Goal: Information Seeking & Learning: Check status

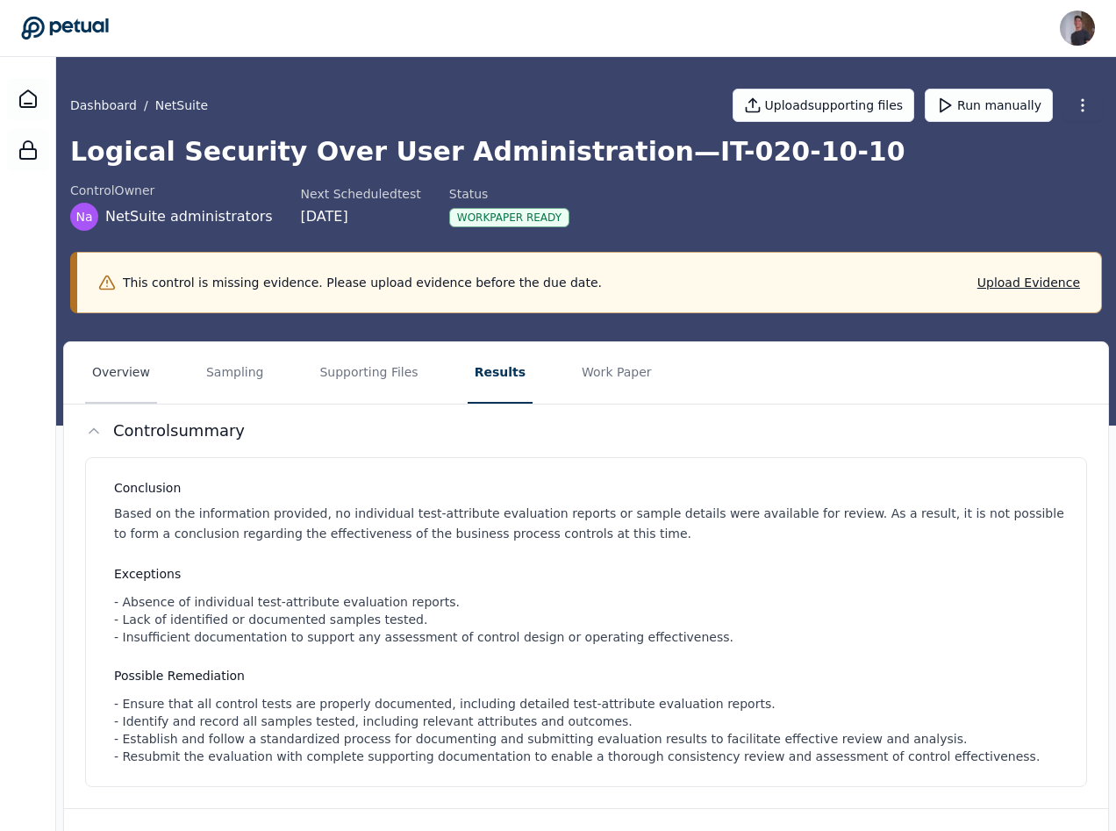
click at [148, 361] on button "Overview" at bounding box center [121, 372] width 72 height 61
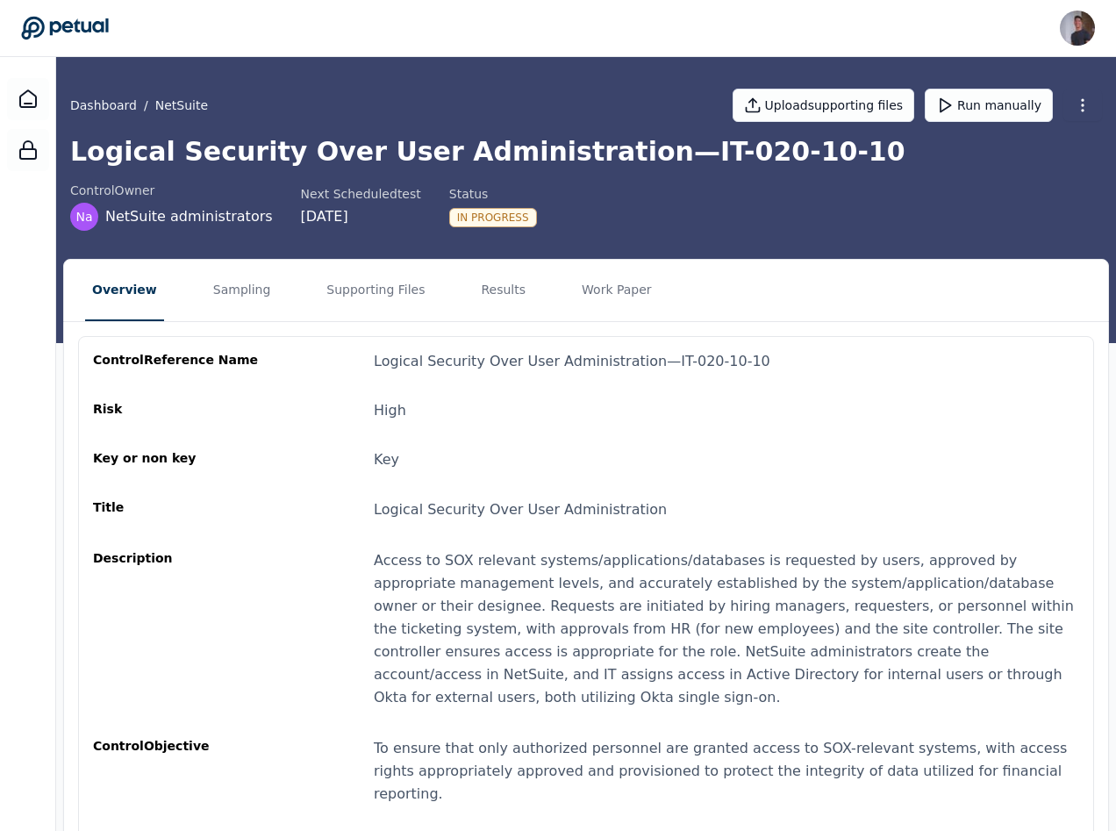
click at [275, 363] on div "control Reference Name Logical Security Over User Administration — IT-020-10-10" at bounding box center [586, 361] width 986 height 21
click at [233, 292] on button "Sampling" at bounding box center [242, 290] width 72 height 61
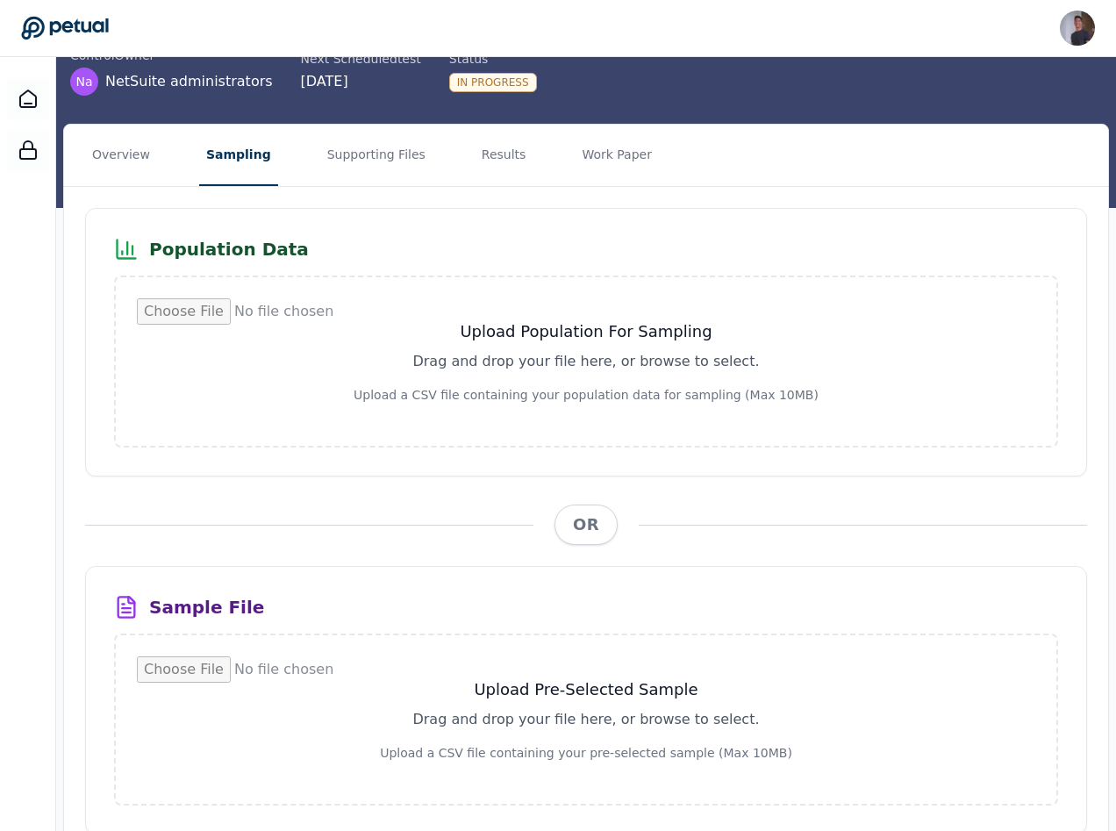
scroll to position [217, 0]
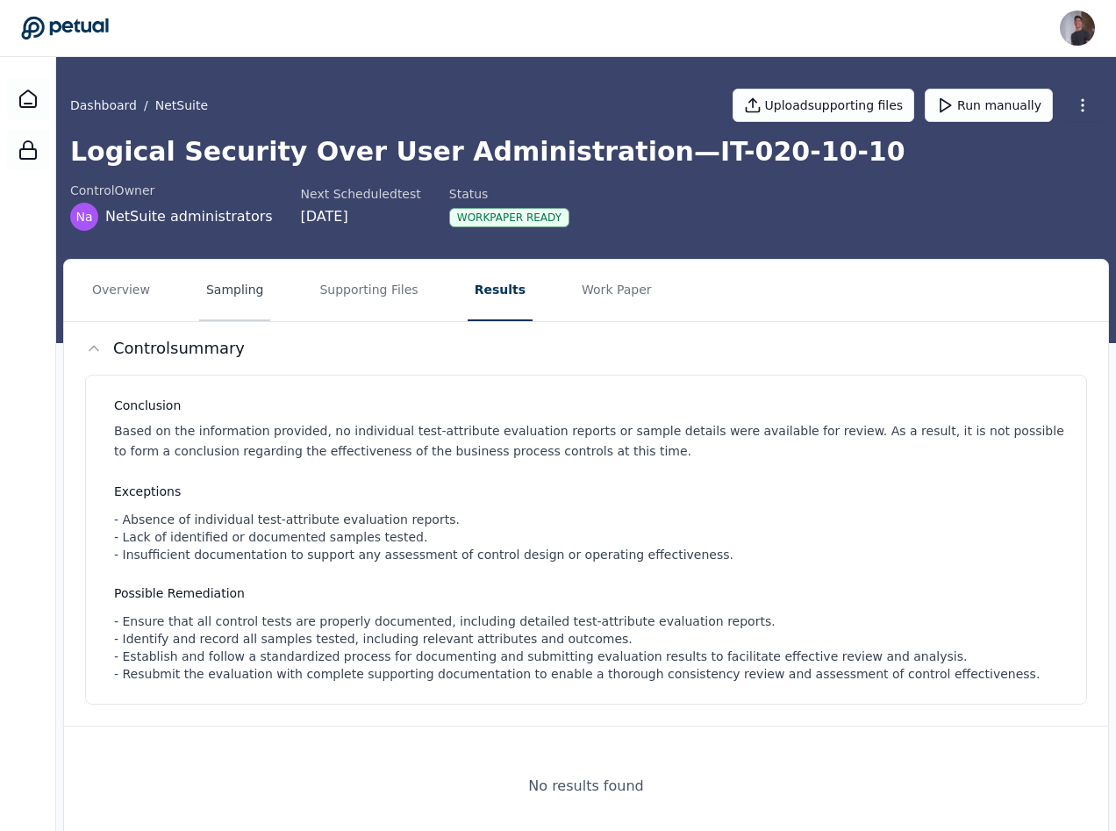
click at [253, 291] on button "Sampling" at bounding box center [235, 290] width 72 height 61
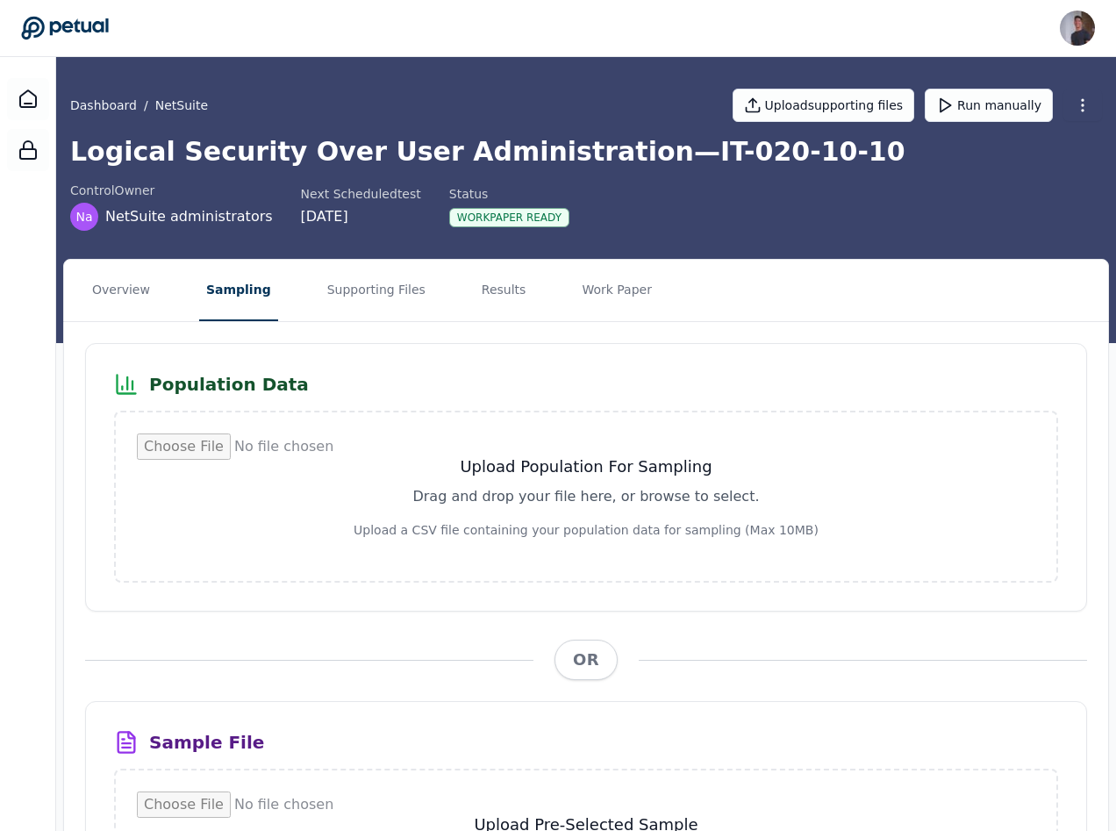
scroll to position [217, 0]
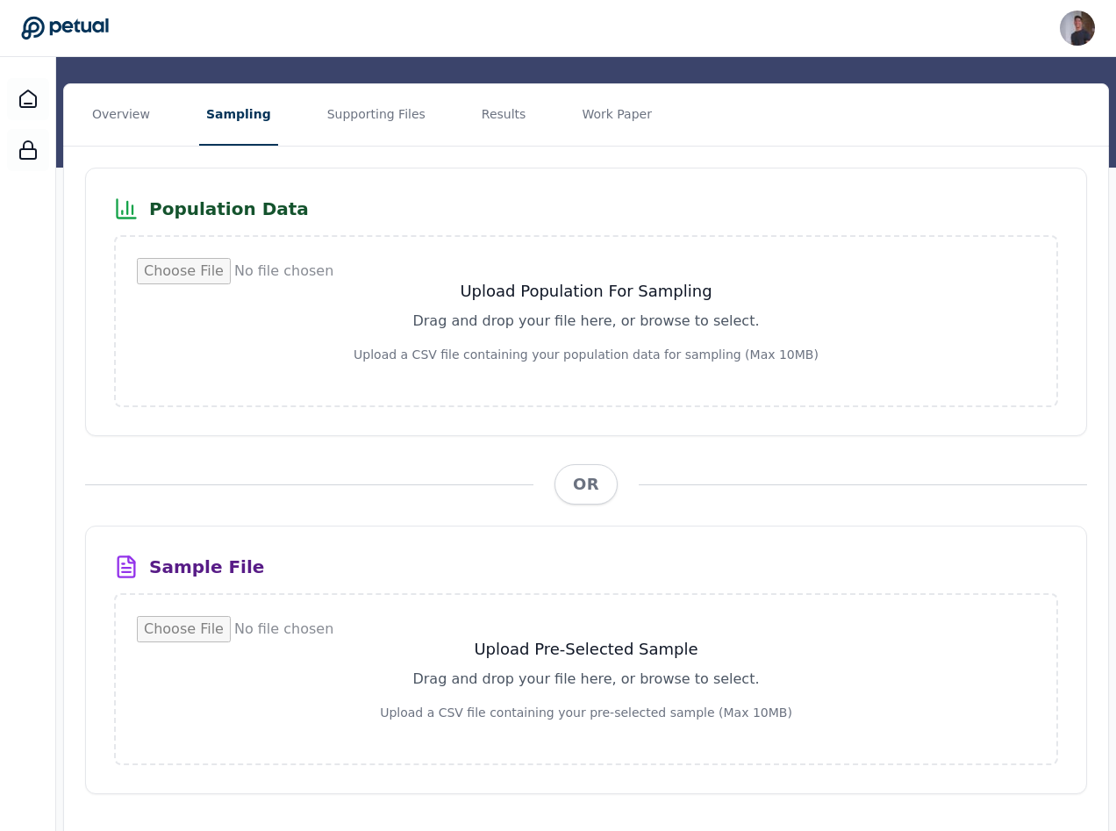
scroll to position [176, 0]
click at [367, 110] on button "Supporting Files" at bounding box center [376, 113] width 112 height 61
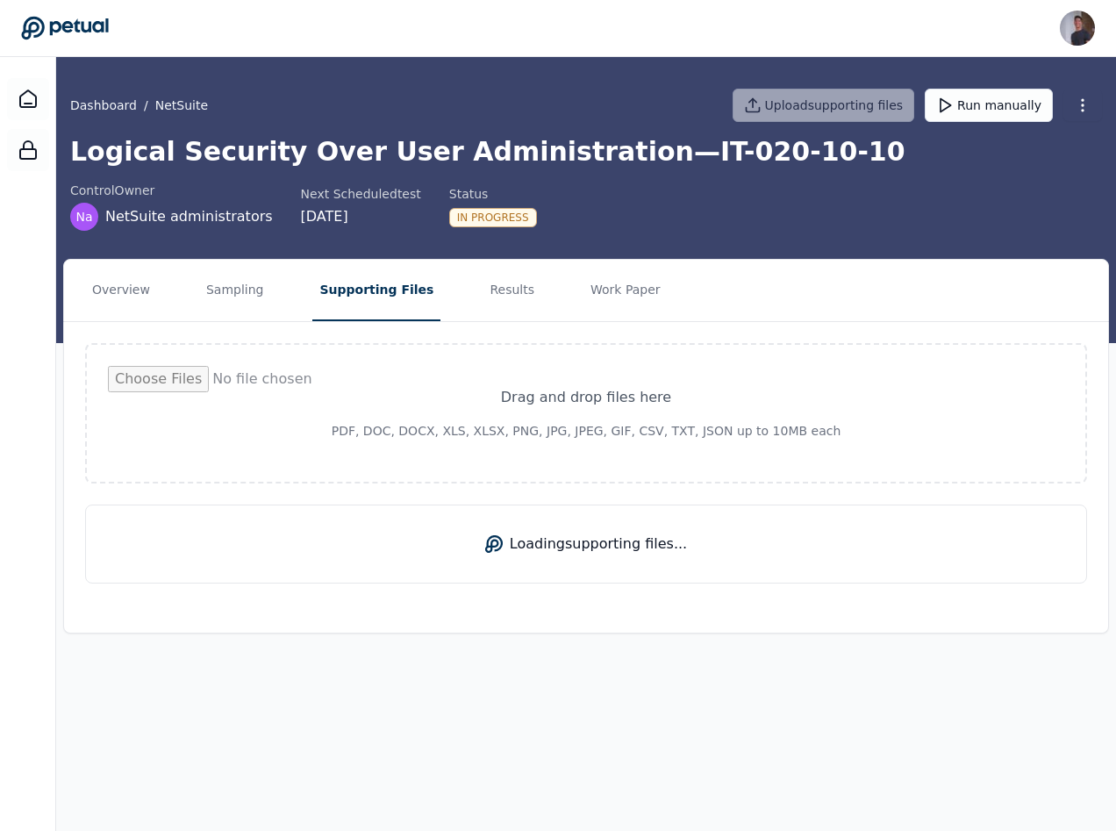
scroll to position [0, 0]
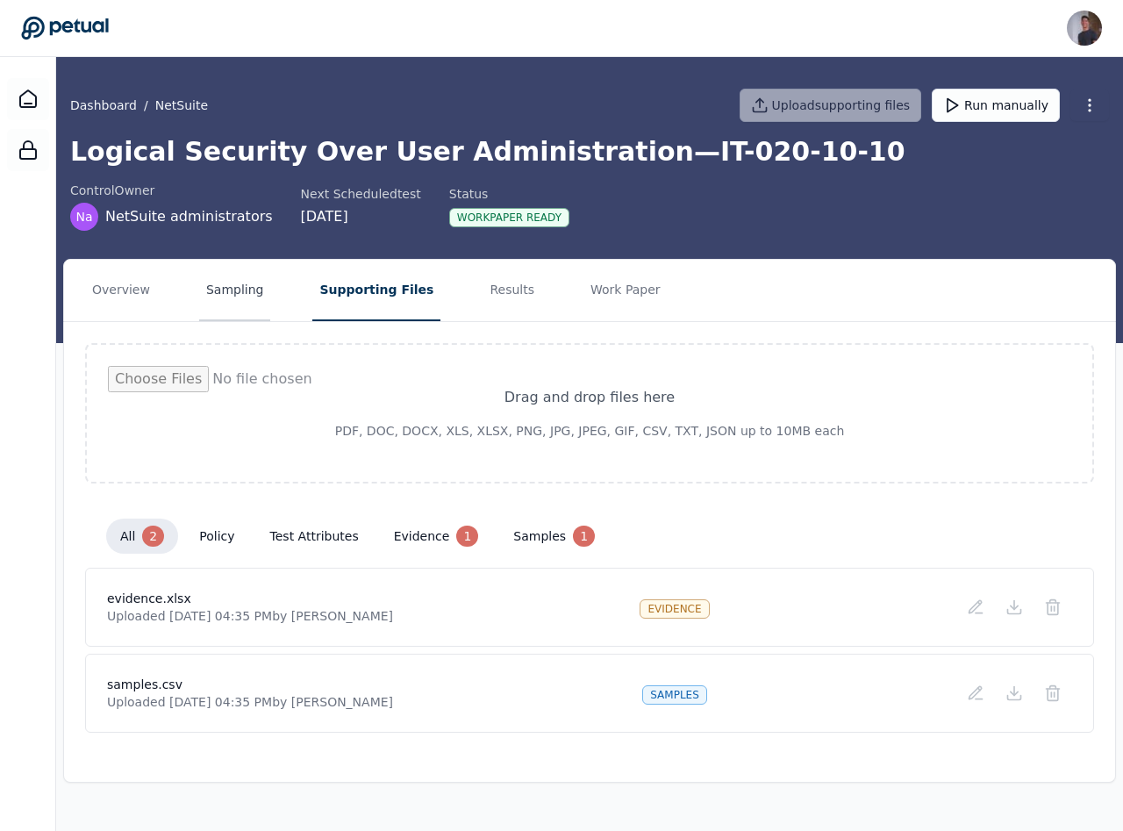
click at [233, 292] on button "Sampling" at bounding box center [235, 290] width 72 height 61
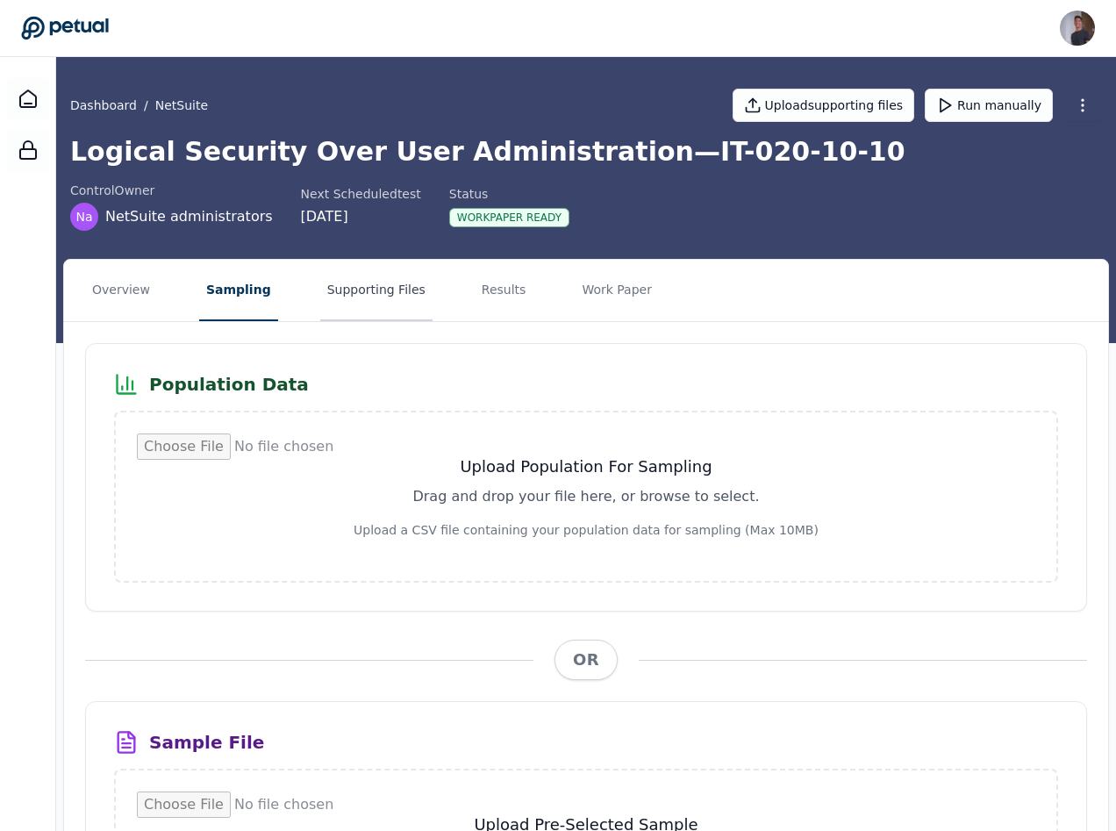
click at [320, 291] on button "Supporting Files" at bounding box center [376, 290] width 112 height 61
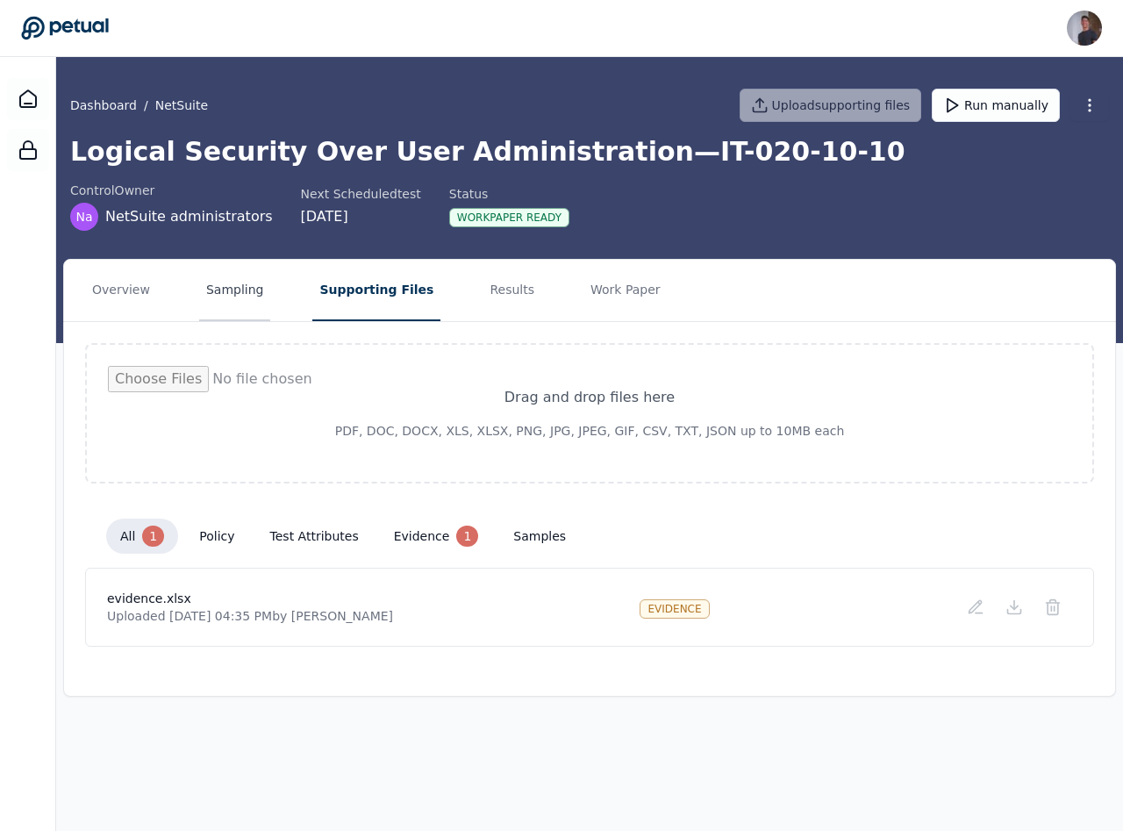
click at [233, 305] on button "Sampling" at bounding box center [235, 290] width 72 height 61
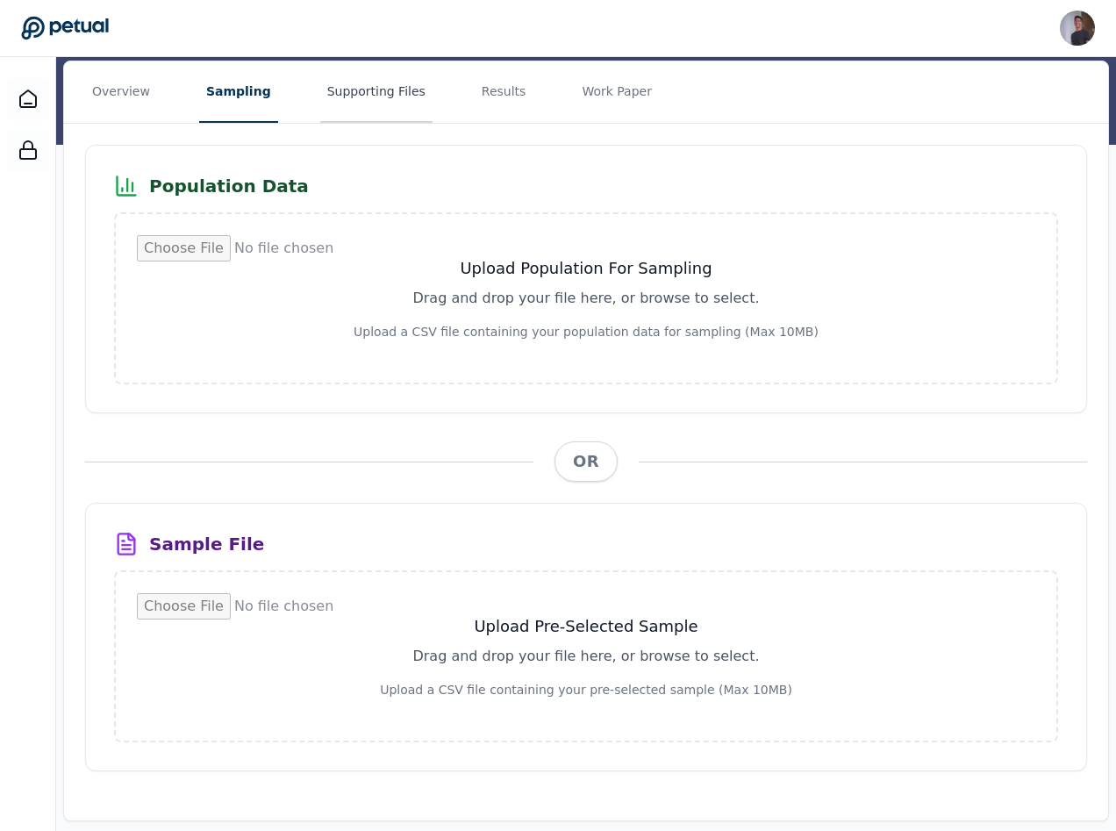
scroll to position [217, 0]
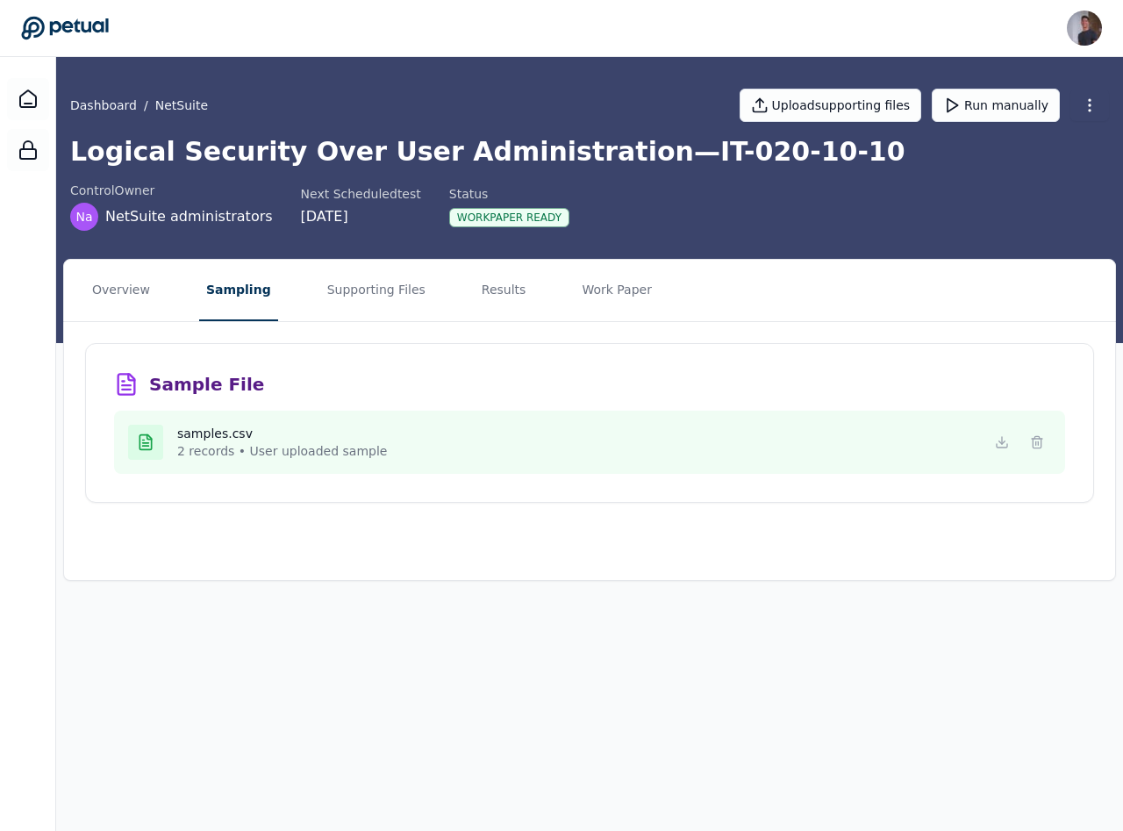
click at [391, 290] on button "Supporting Files" at bounding box center [376, 290] width 112 height 61
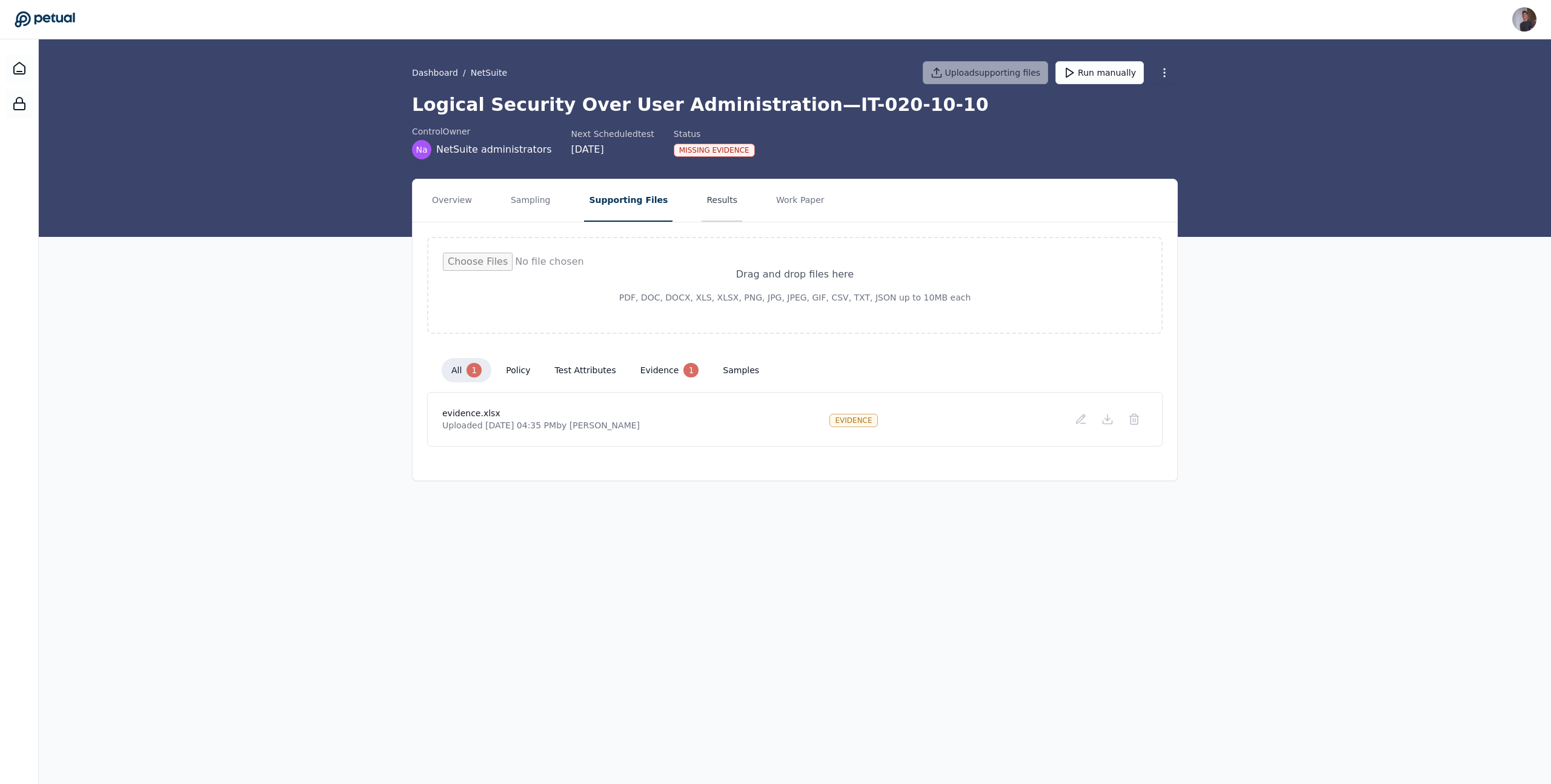
click at [722, 209] on button "Results" at bounding box center [721, 200] width 41 height 42
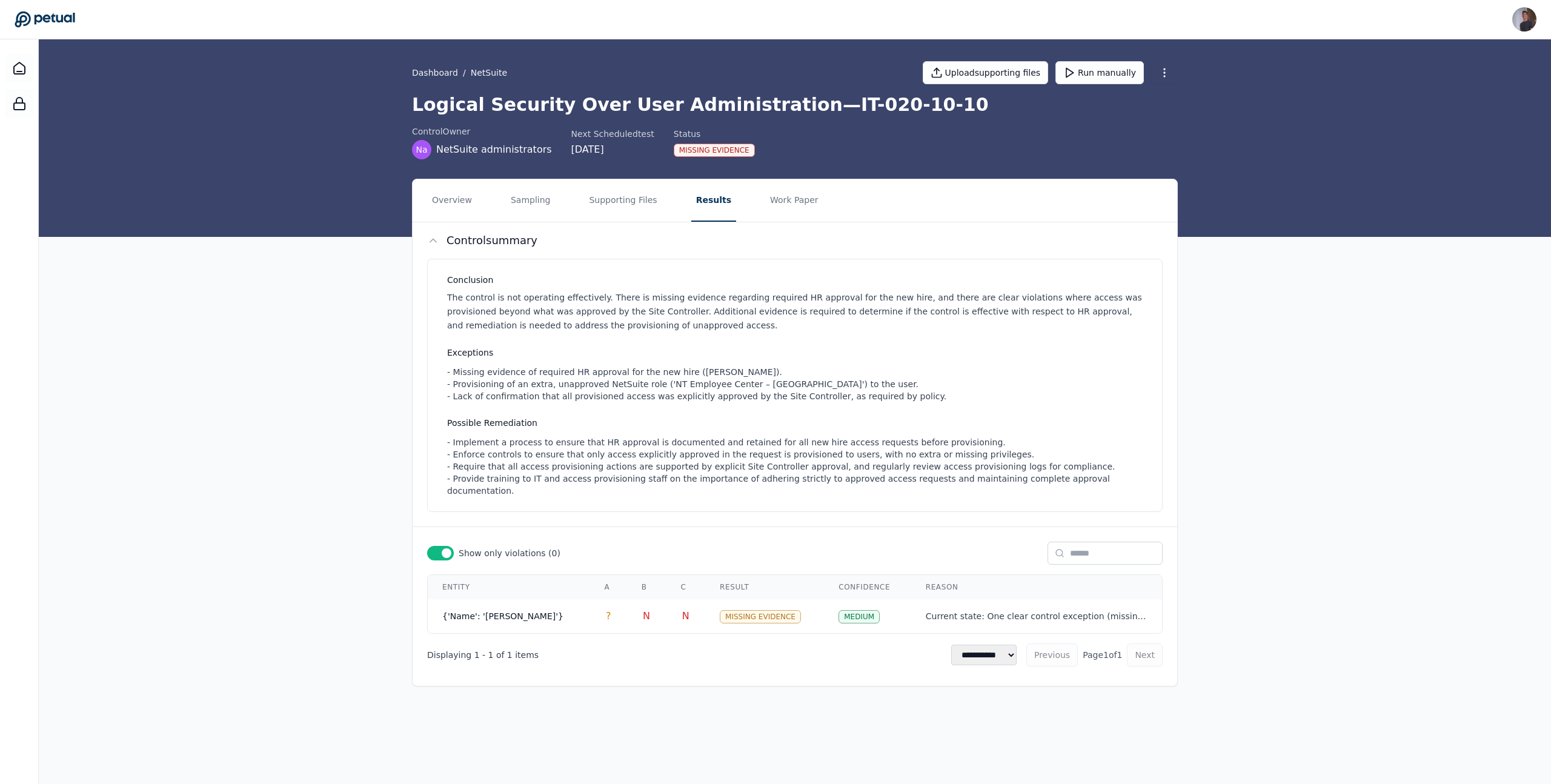
click at [433, 546] on div at bounding box center [440, 553] width 27 height 14
click at [433, 548] on span at bounding box center [434, 553] width 10 height 10
click at [433, 546] on div at bounding box center [440, 553] width 27 height 14
click at [438, 527] on div "**********" at bounding box center [795, 461] width 765 height 478
click at [438, 548] on span at bounding box center [434, 553] width 10 height 10
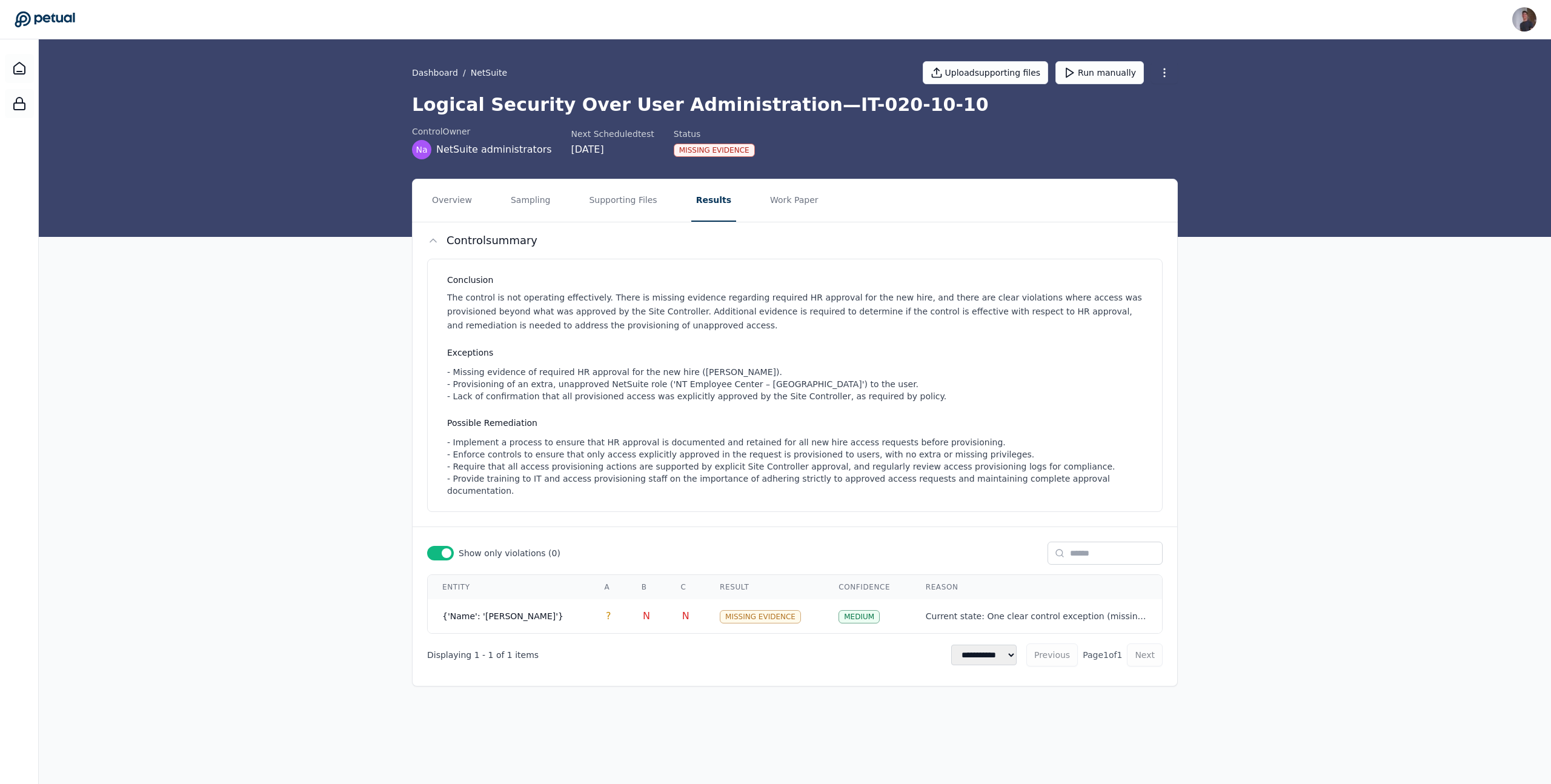
click at [438, 546] on div at bounding box center [440, 553] width 27 height 14
click at [511, 599] on td "{'Name': '[PERSON_NAME]'}" at bounding box center [509, 616] width 162 height 35
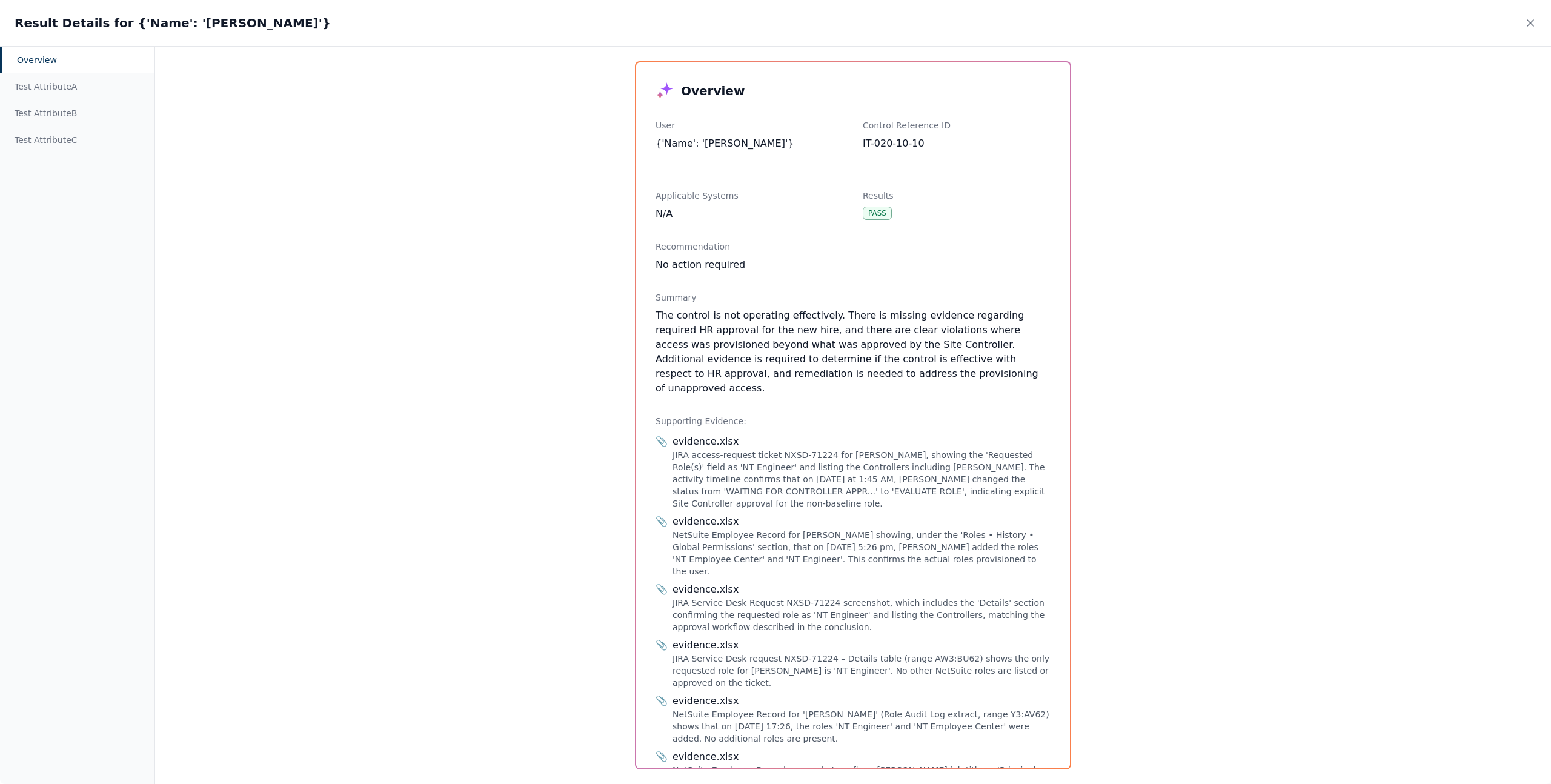
scroll to position [192, 0]
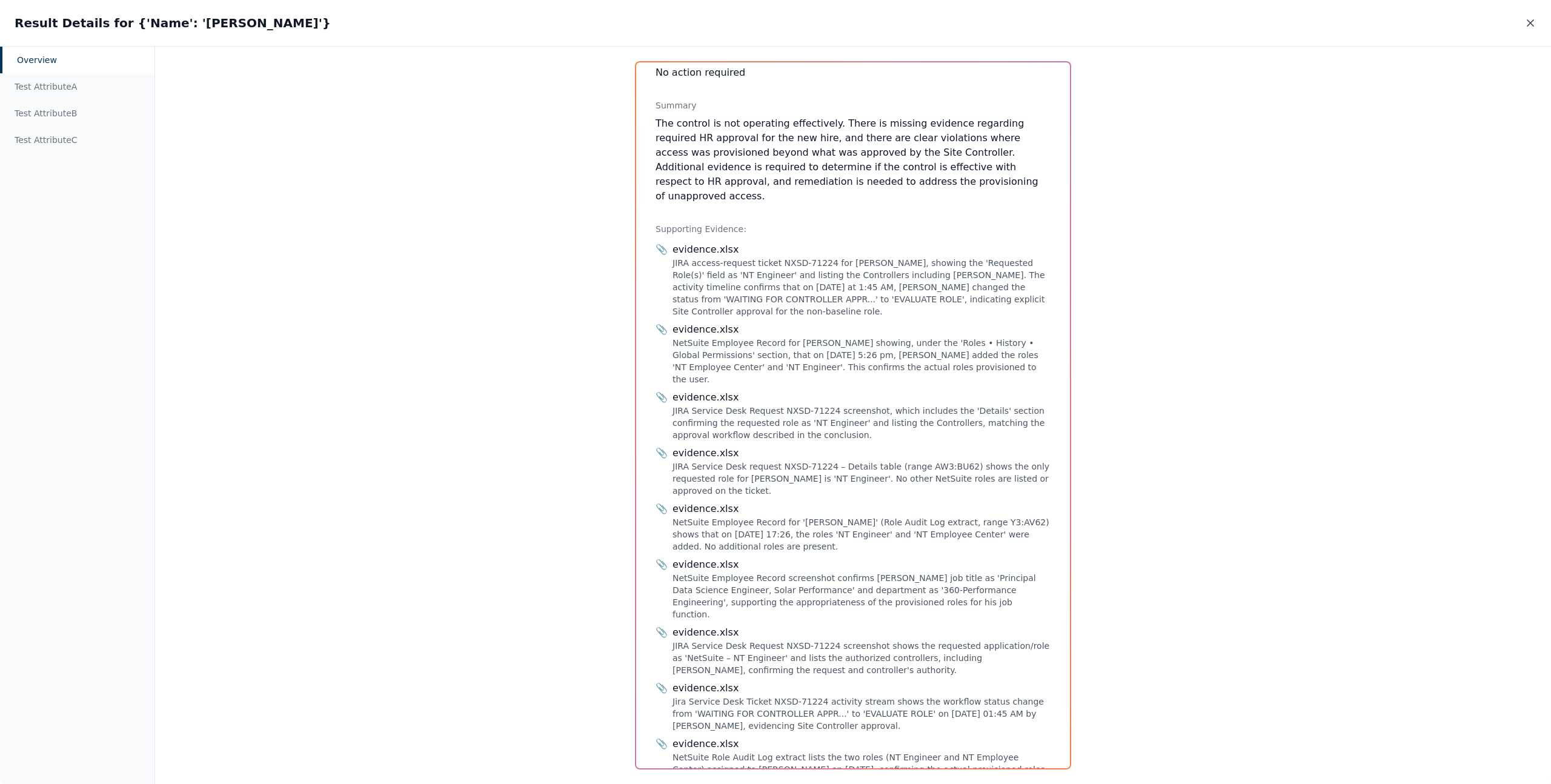
click at [1532, 22] on icon at bounding box center [1530, 23] width 12 height 12
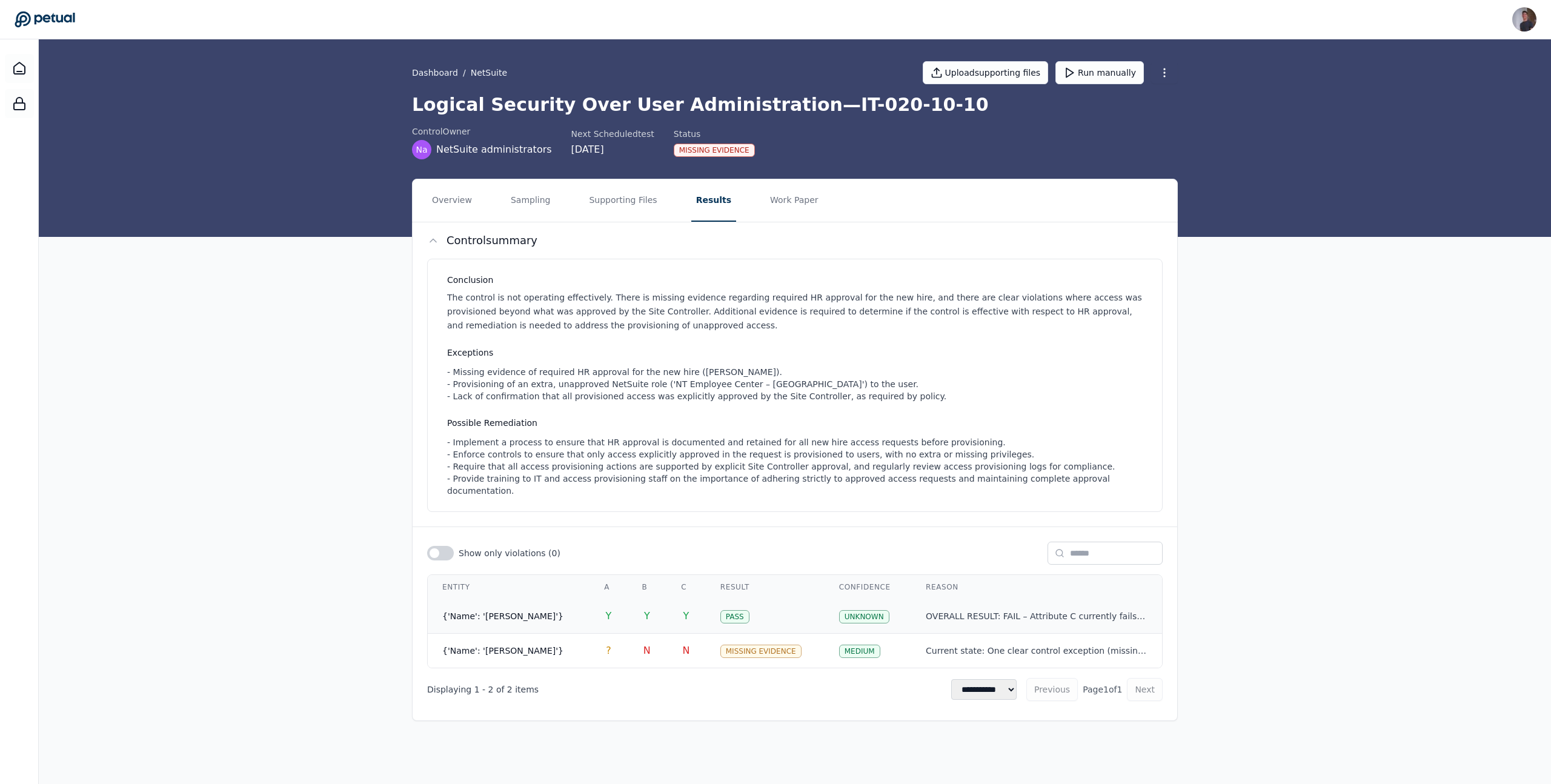
click at [627, 616] on td "Y" at bounding box center [647, 616] width 39 height 35
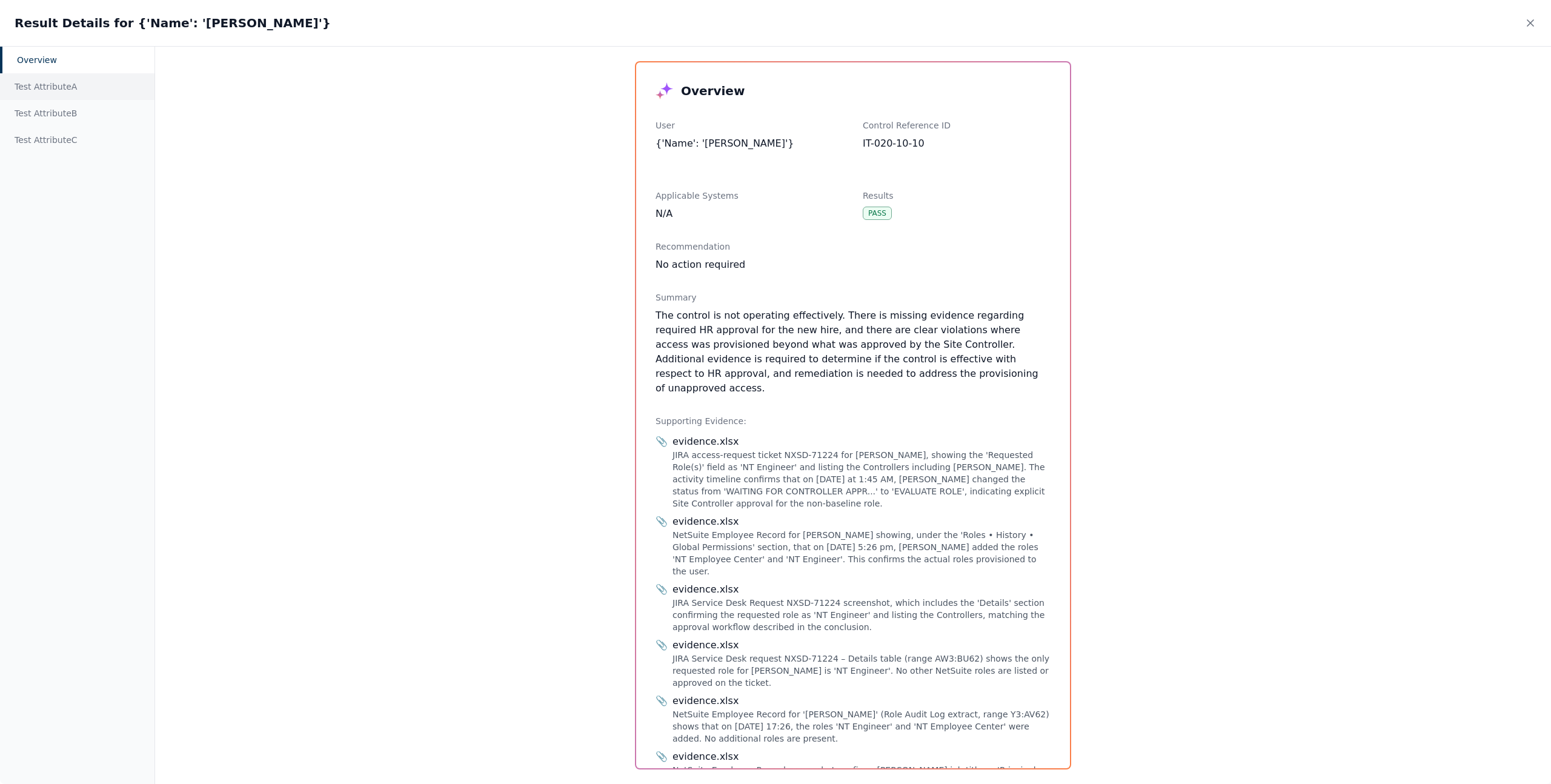
click at [72, 79] on div "Test Attribute A" at bounding box center [77, 86] width 155 height 27
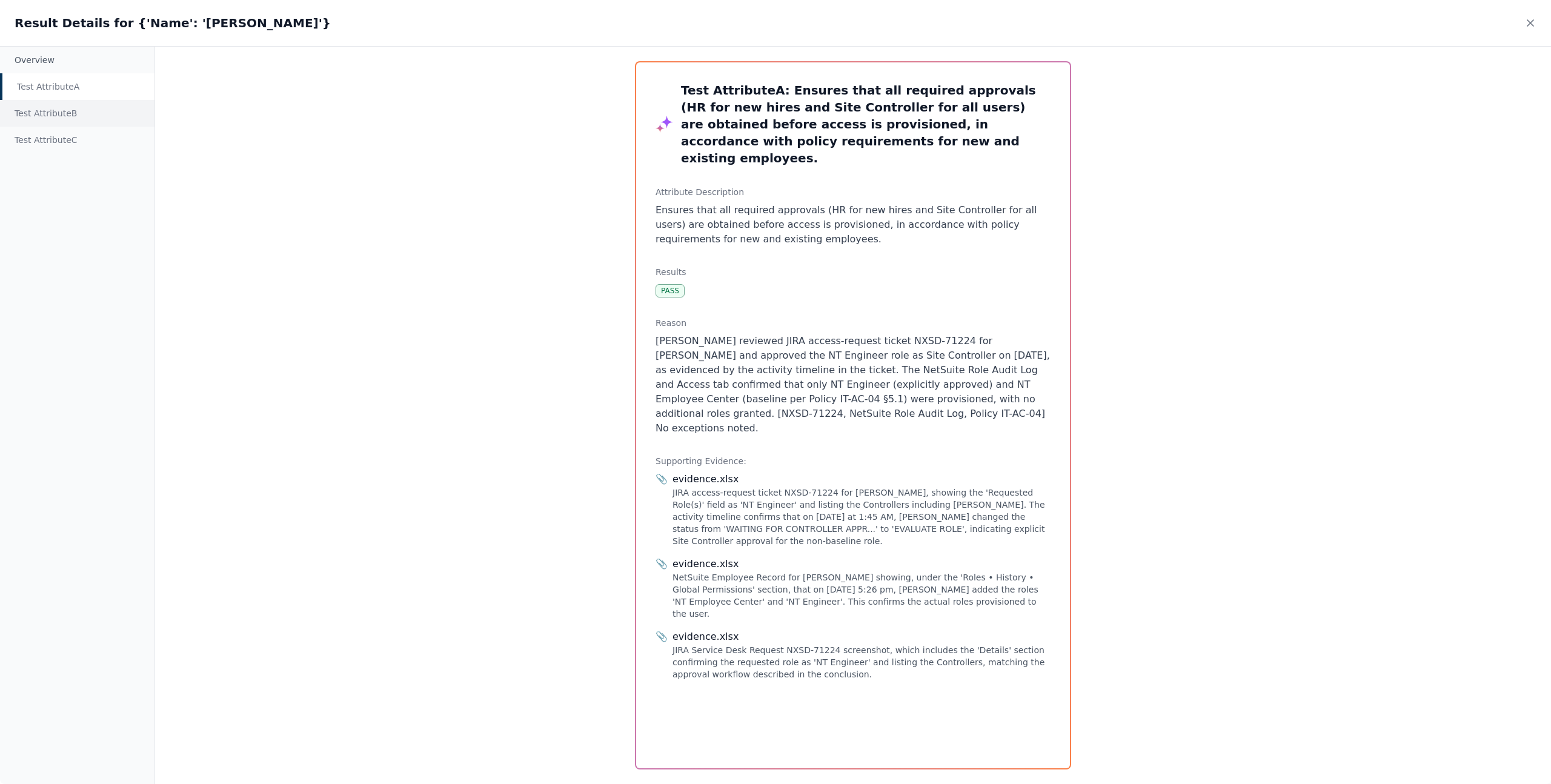
click at [63, 104] on div "Test Attribute B" at bounding box center [77, 113] width 155 height 27
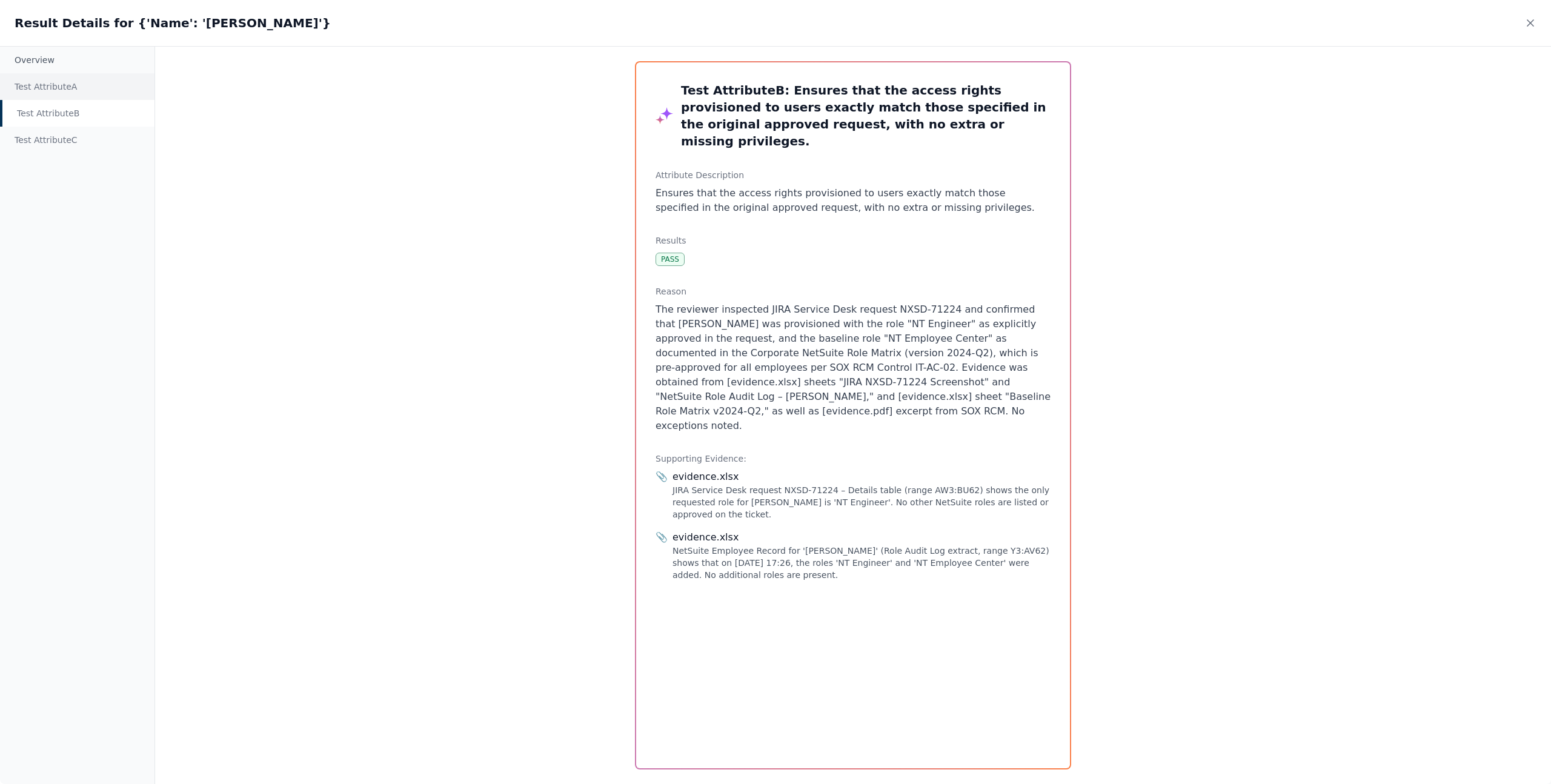
click at [68, 86] on div "Test Attribute A" at bounding box center [77, 86] width 155 height 27
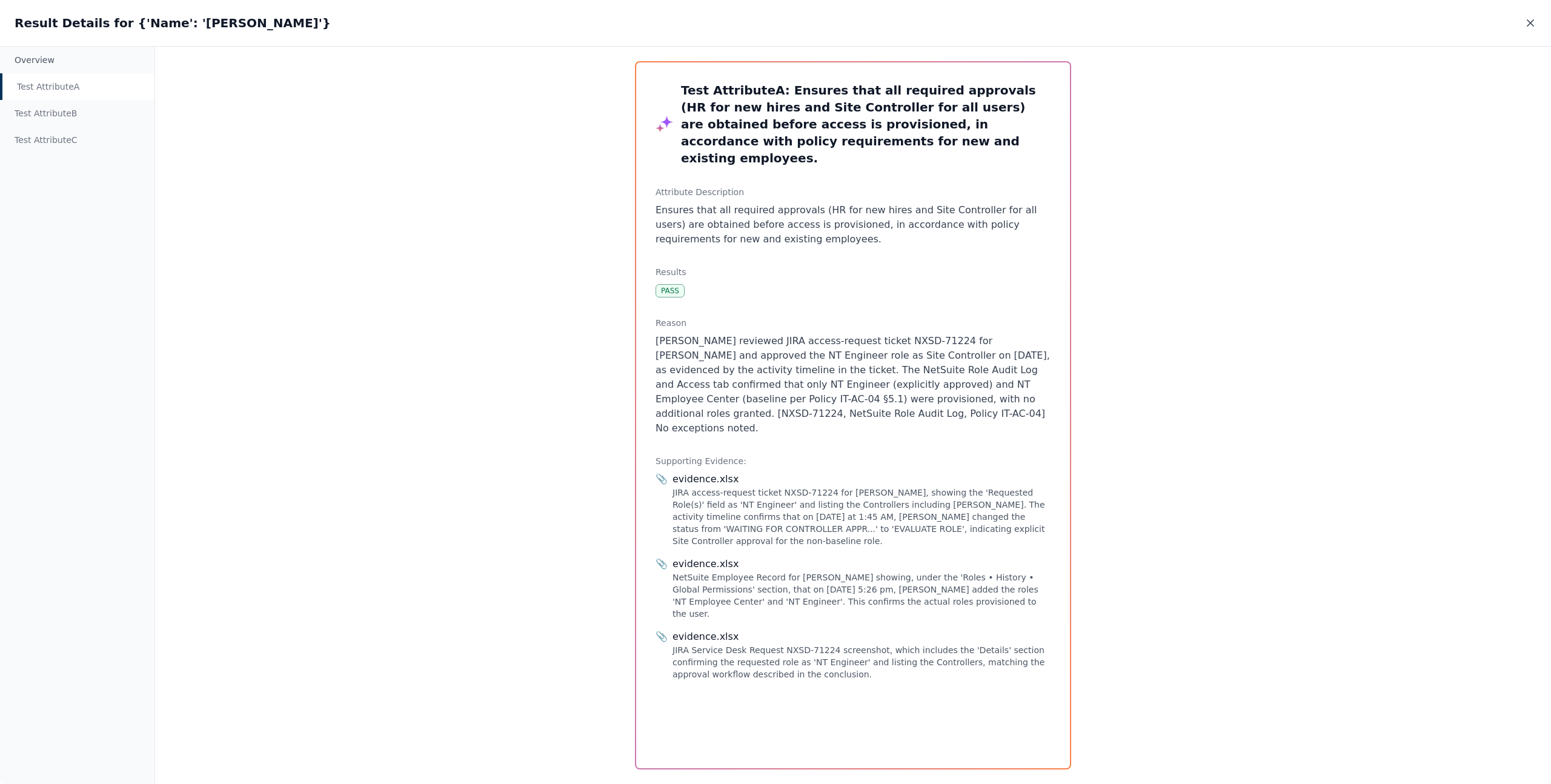
click at [1527, 27] on icon at bounding box center [1530, 23] width 12 height 12
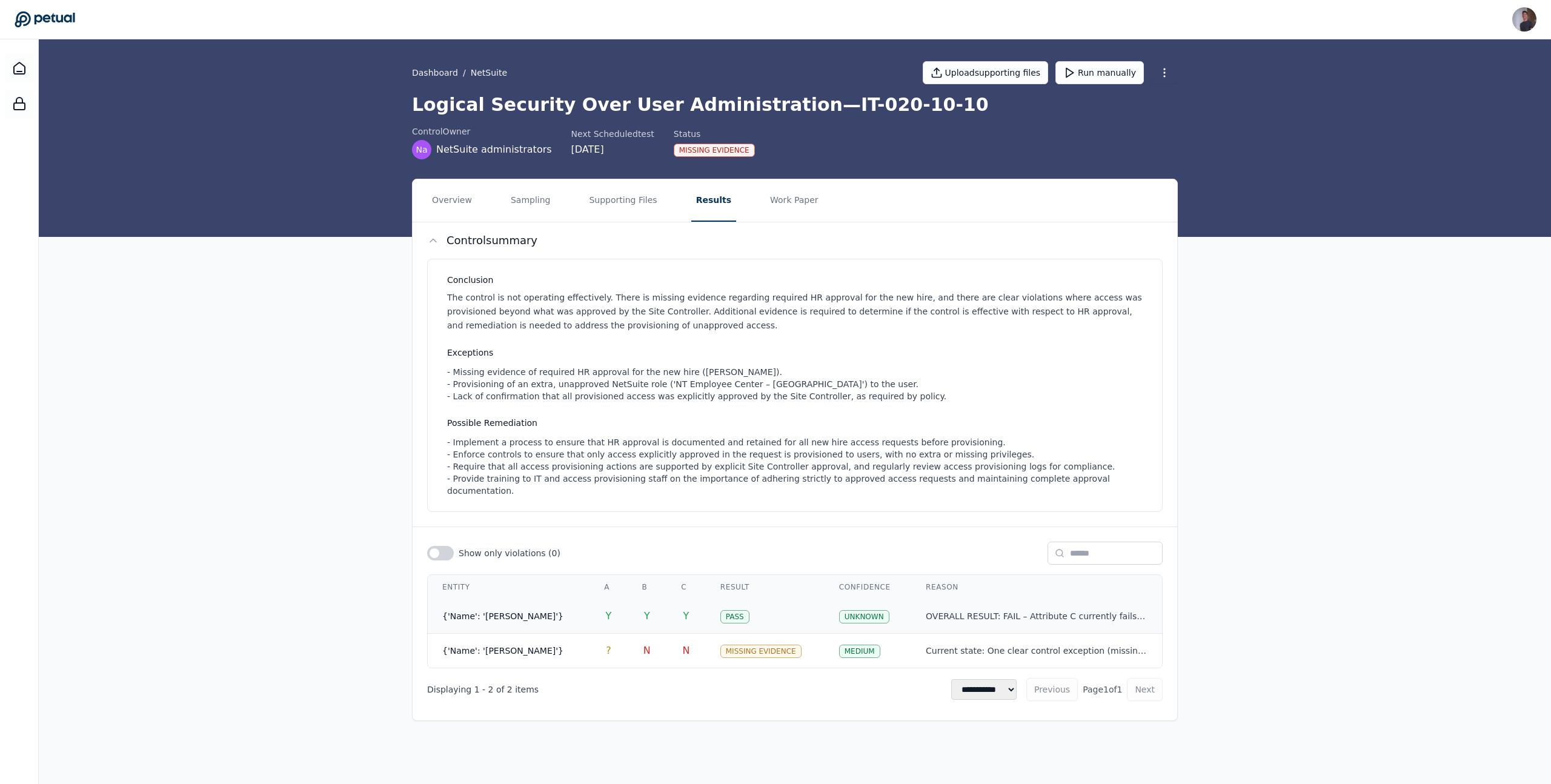
click at [1027, 611] on div "OVERALL RESULT: FAIL – Attribute C currently fails (extra role not approved) an…" at bounding box center [1036, 616] width 222 height 12
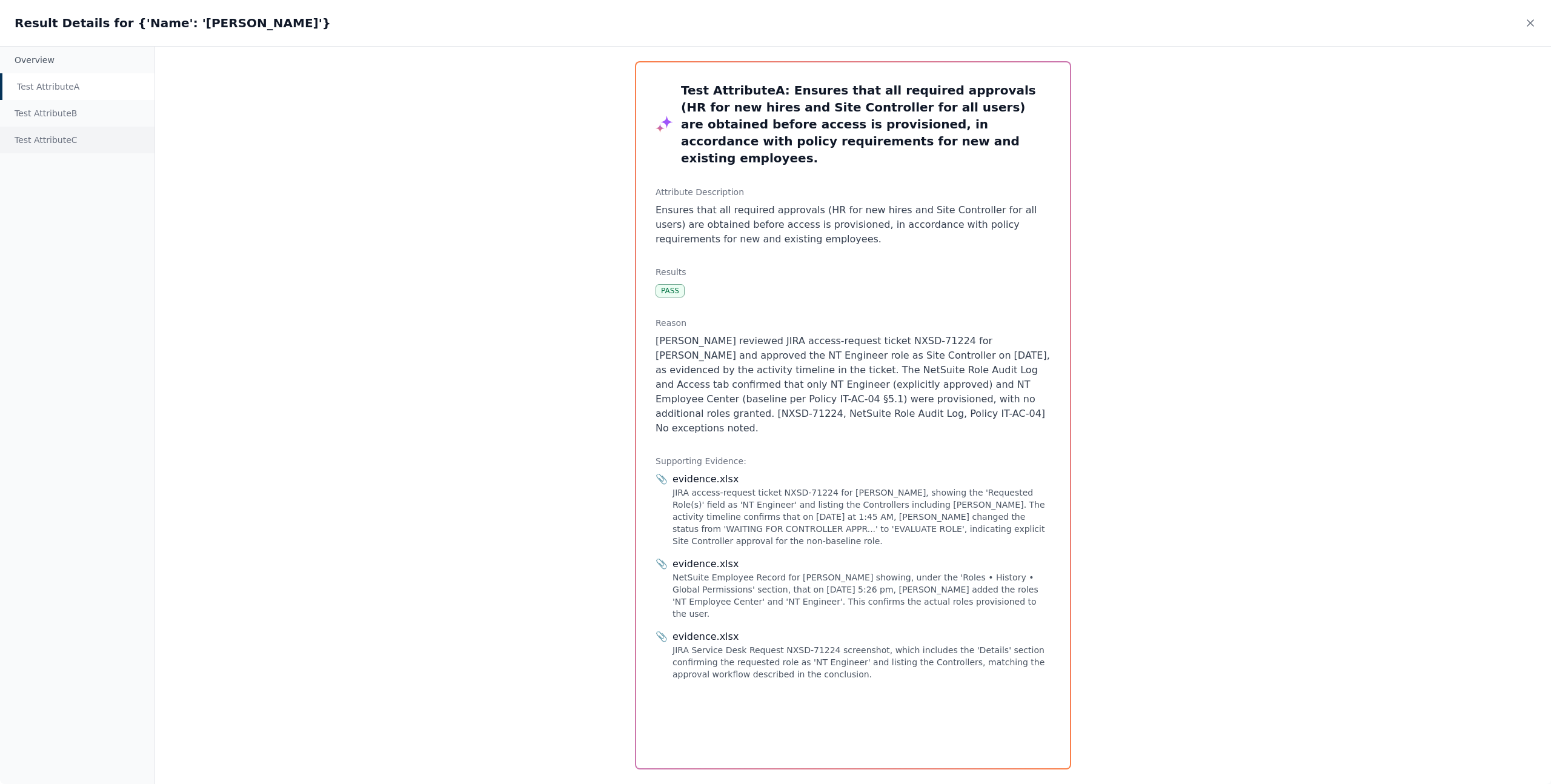
click at [57, 132] on div "Test Attribute C" at bounding box center [77, 139] width 155 height 27
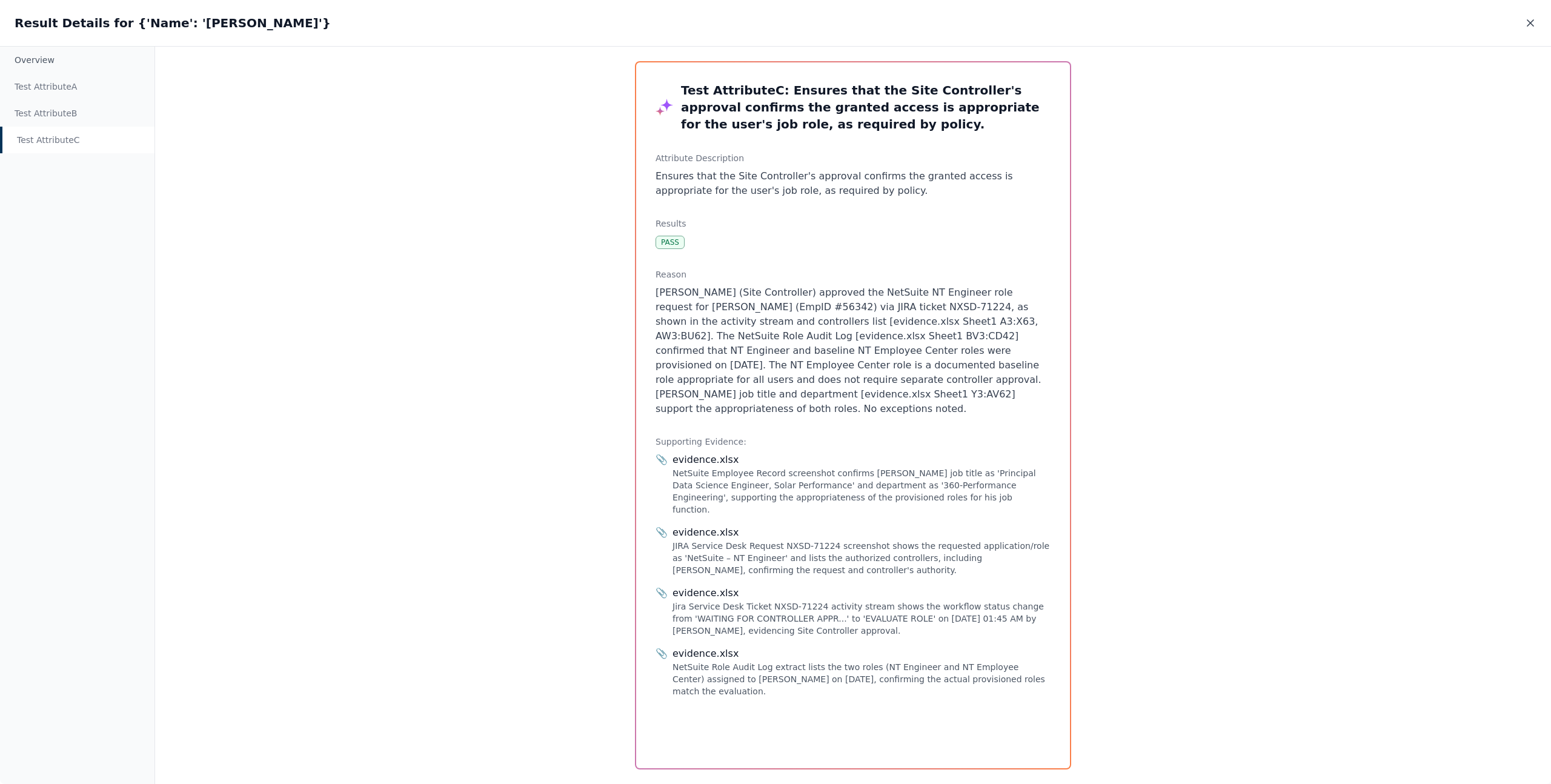
click at [1526, 22] on icon at bounding box center [1530, 23] width 12 height 12
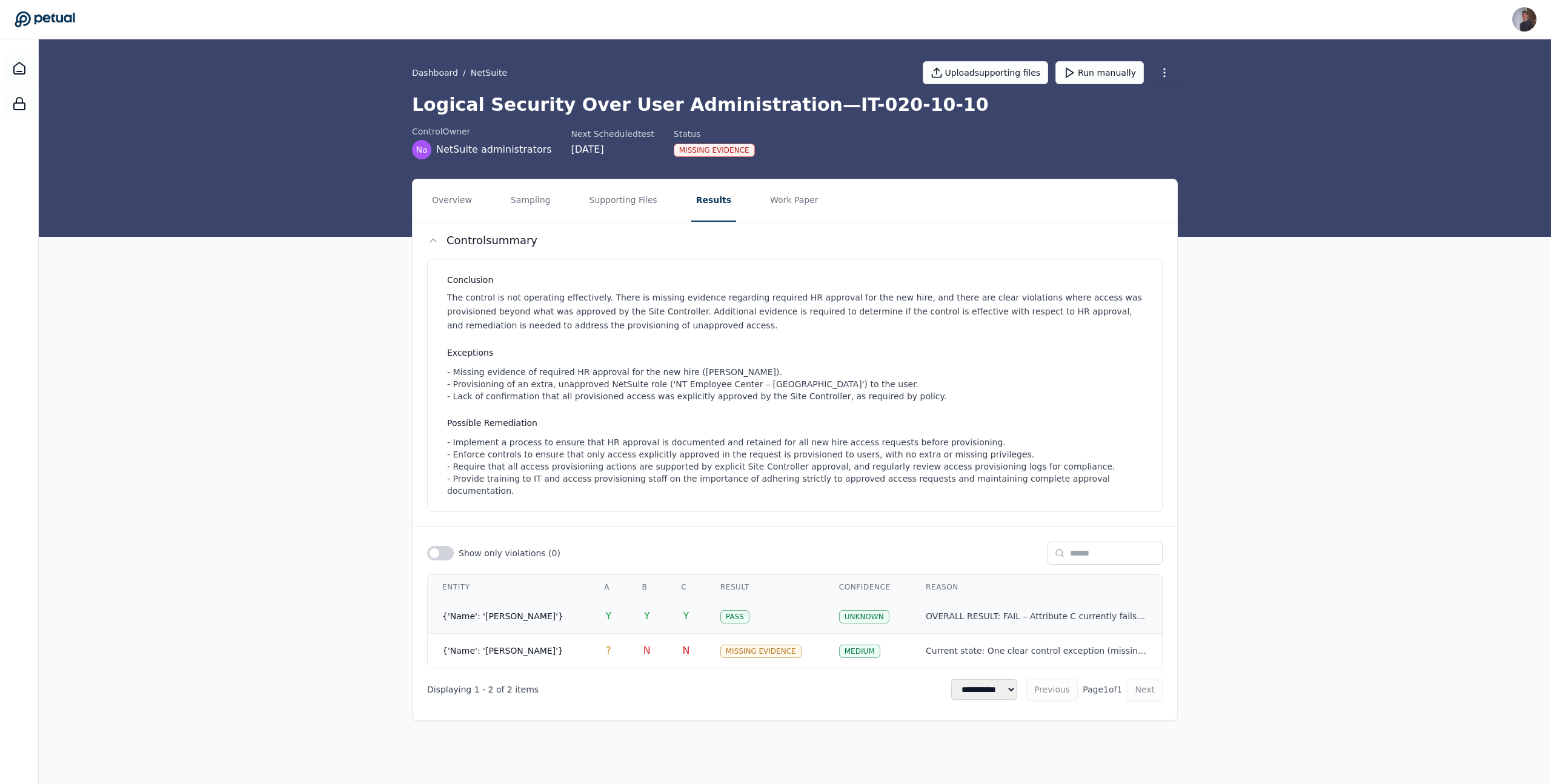
click at [851, 610] on div "UNKNOWN" at bounding box center [864, 616] width 50 height 13
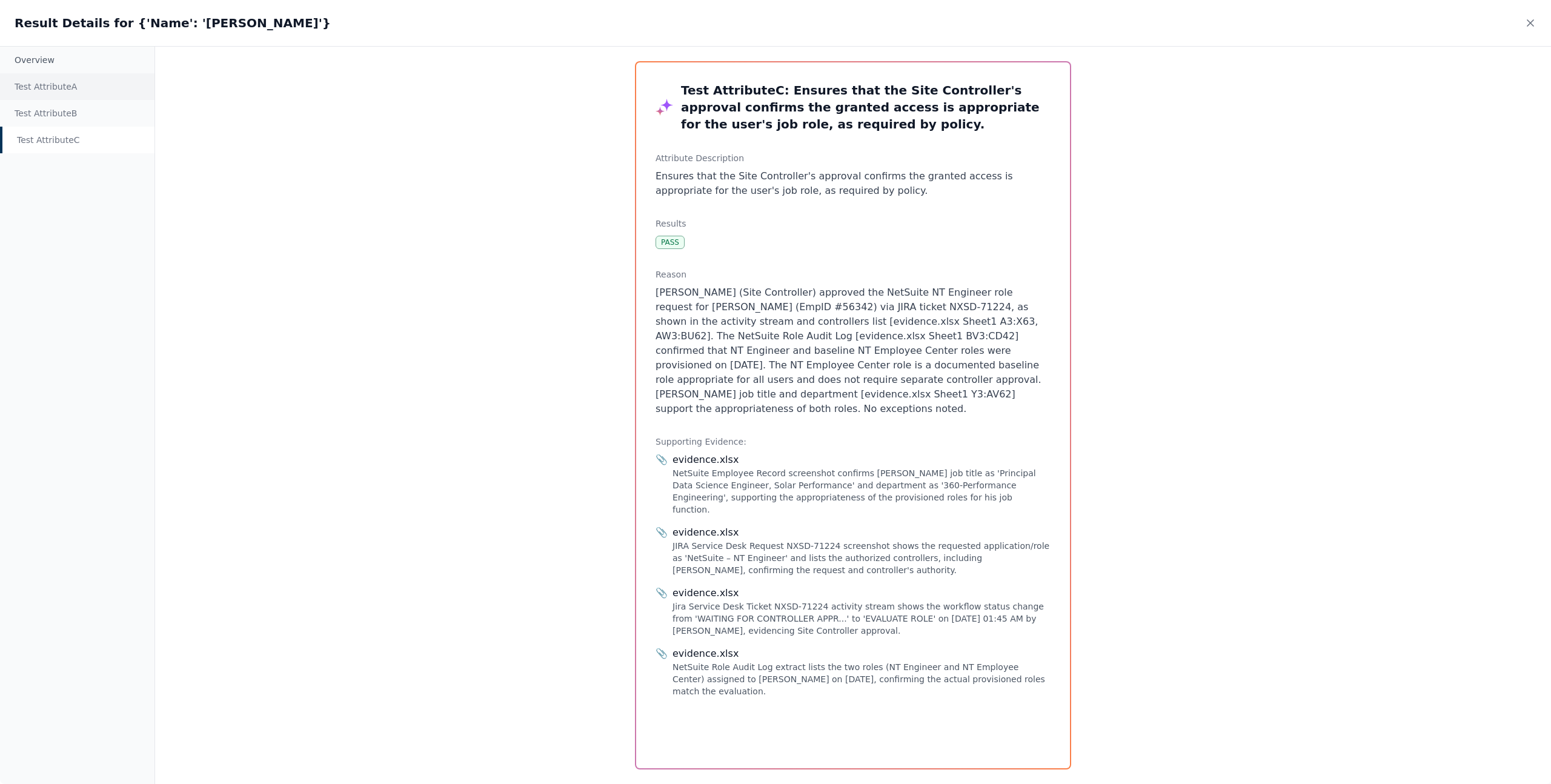
click at [41, 79] on div "Test Attribute A" at bounding box center [77, 86] width 155 height 27
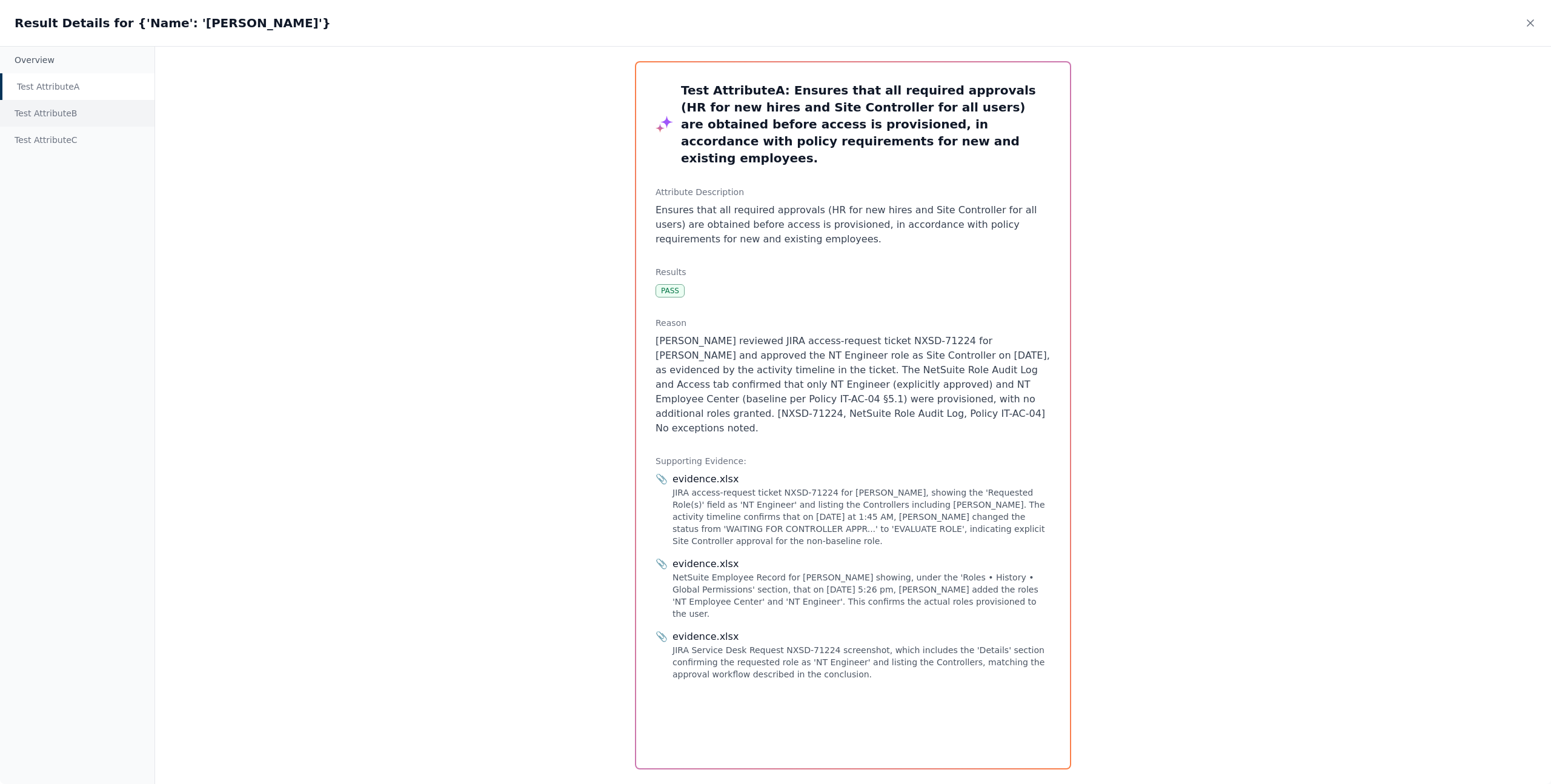
click at [66, 114] on div "Test Attribute B" at bounding box center [77, 113] width 155 height 27
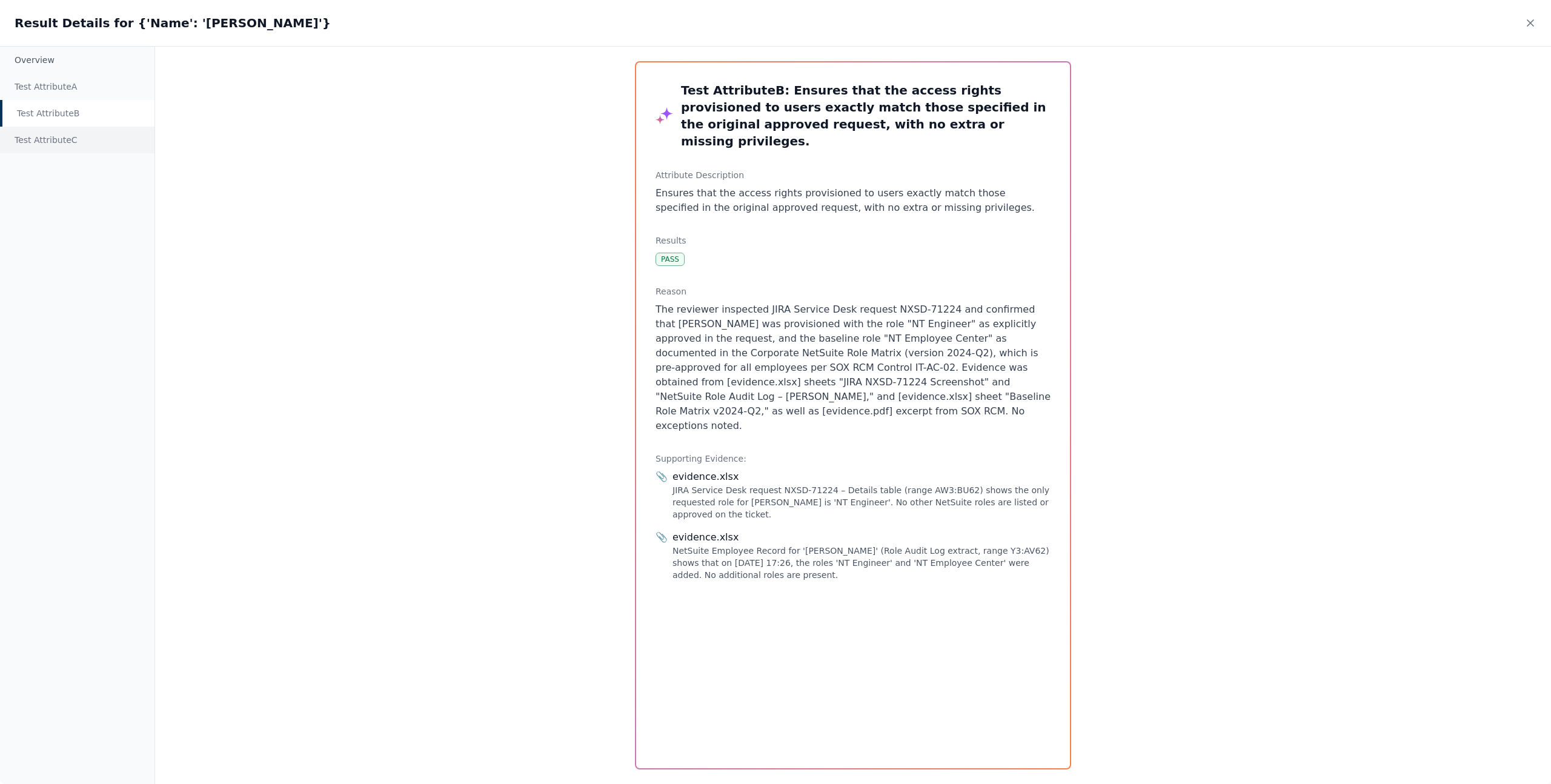
click at [81, 135] on div "Test Attribute C" at bounding box center [77, 139] width 155 height 27
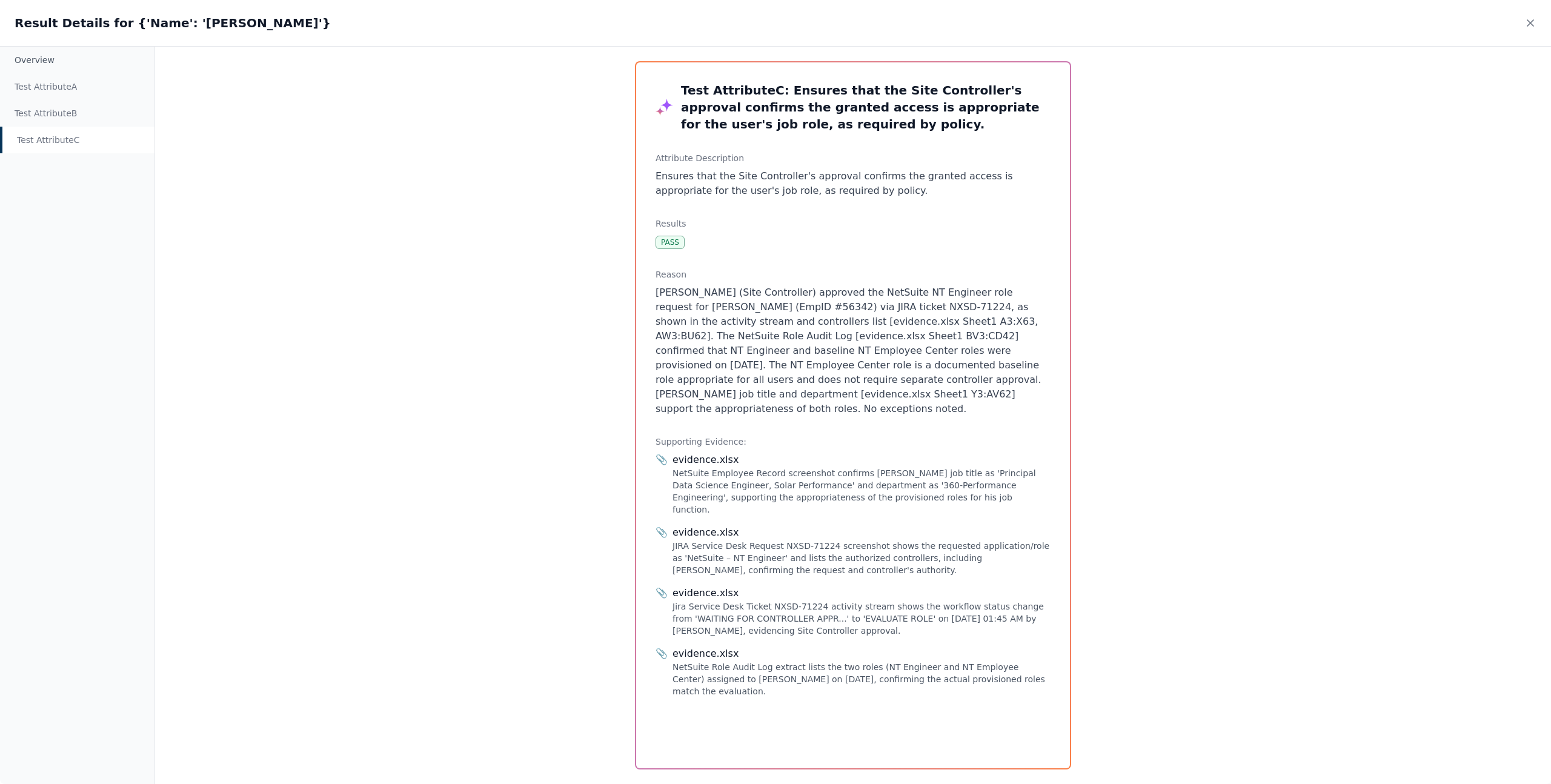
click at [1537, 26] on div "Result Details for {'Name': '[PERSON_NAME]'}" at bounding box center [775, 23] width 1551 height 46
click at [59, 85] on div "Test Attribute A" at bounding box center [77, 86] width 155 height 27
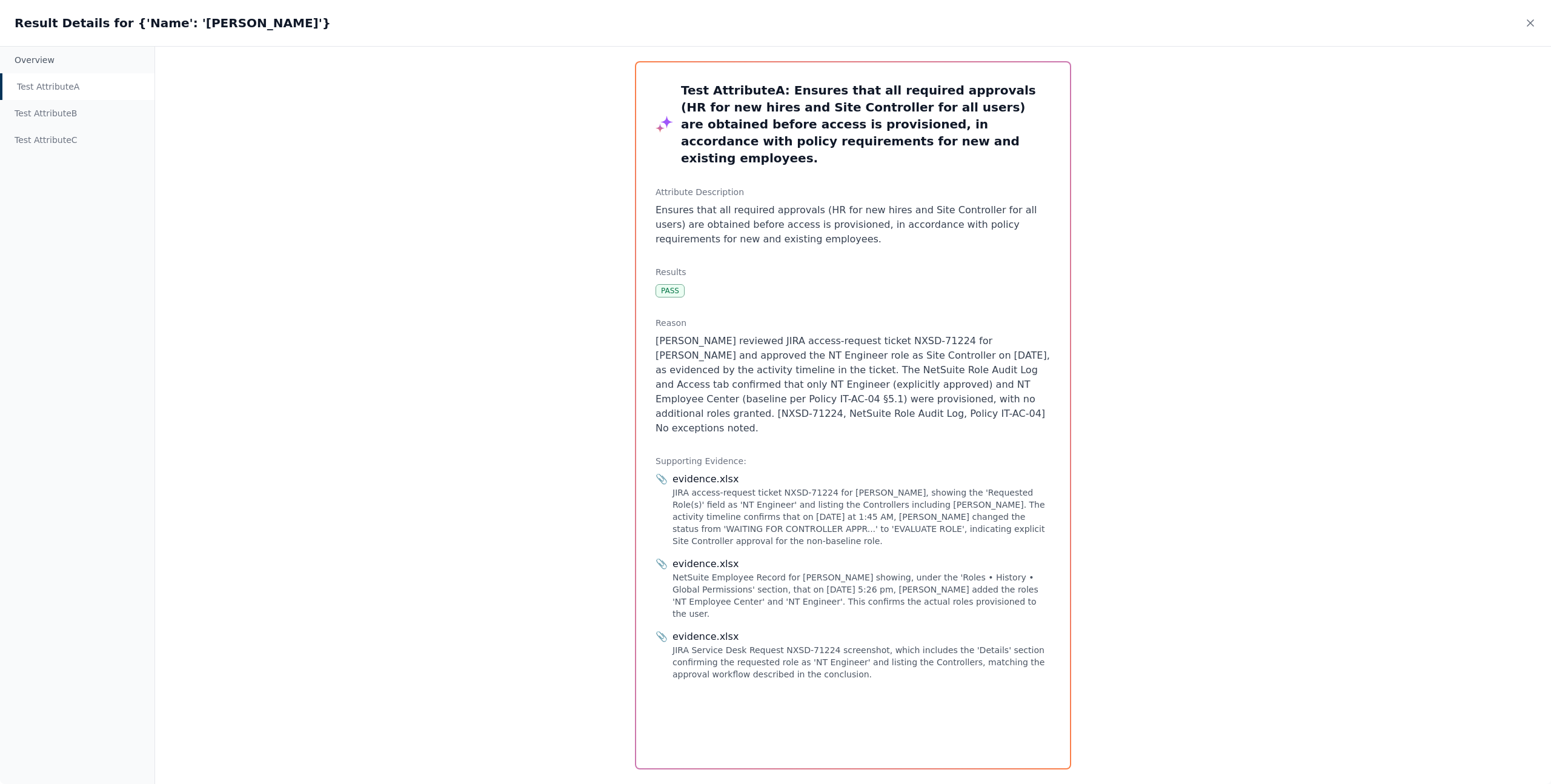
click at [80, 92] on div "Test Attribute A" at bounding box center [77, 86] width 155 height 27
click at [65, 113] on div "Test Attribute B" at bounding box center [77, 113] width 155 height 27
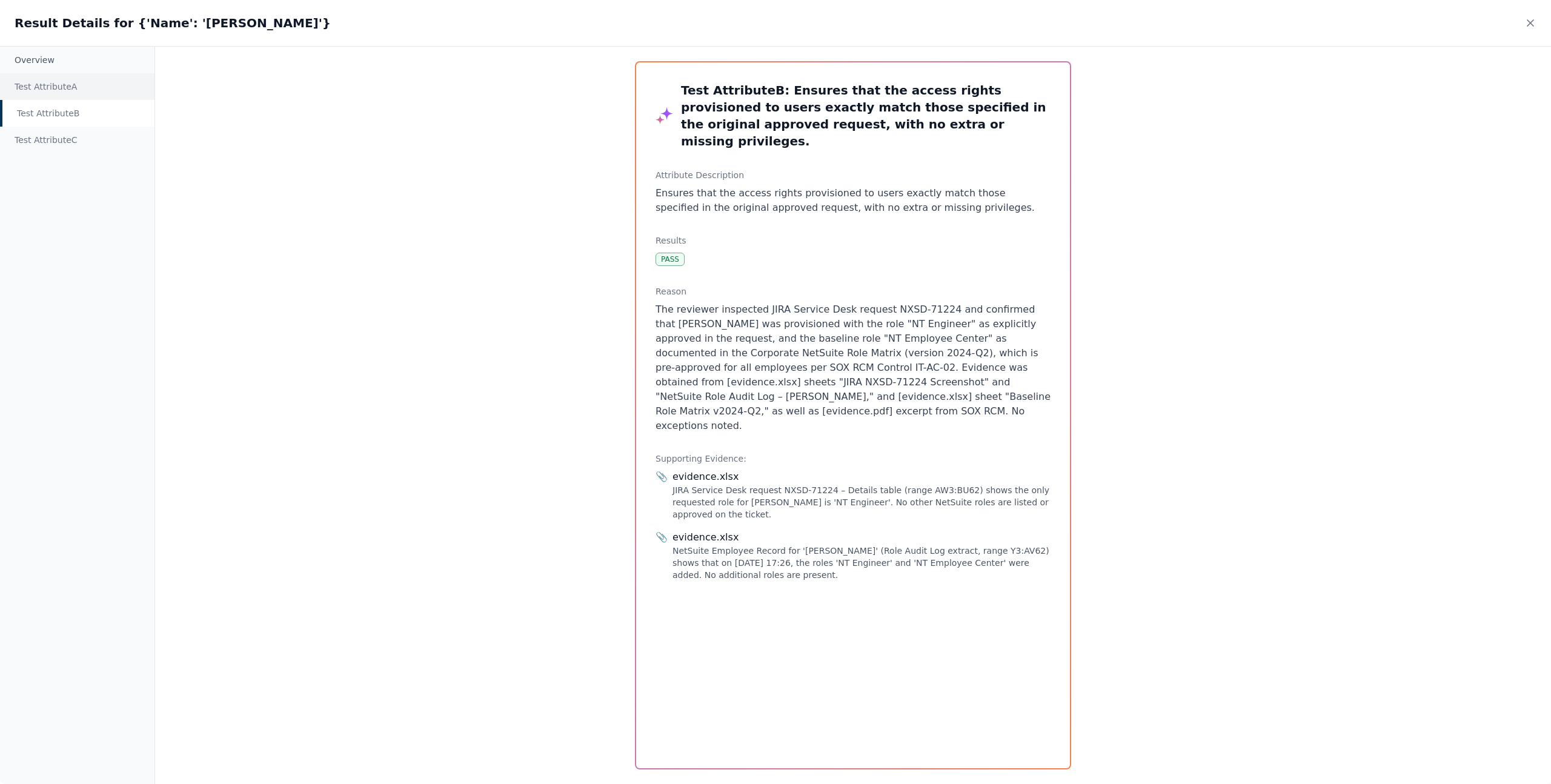
click at [74, 97] on div "Test Attribute A" at bounding box center [77, 86] width 155 height 27
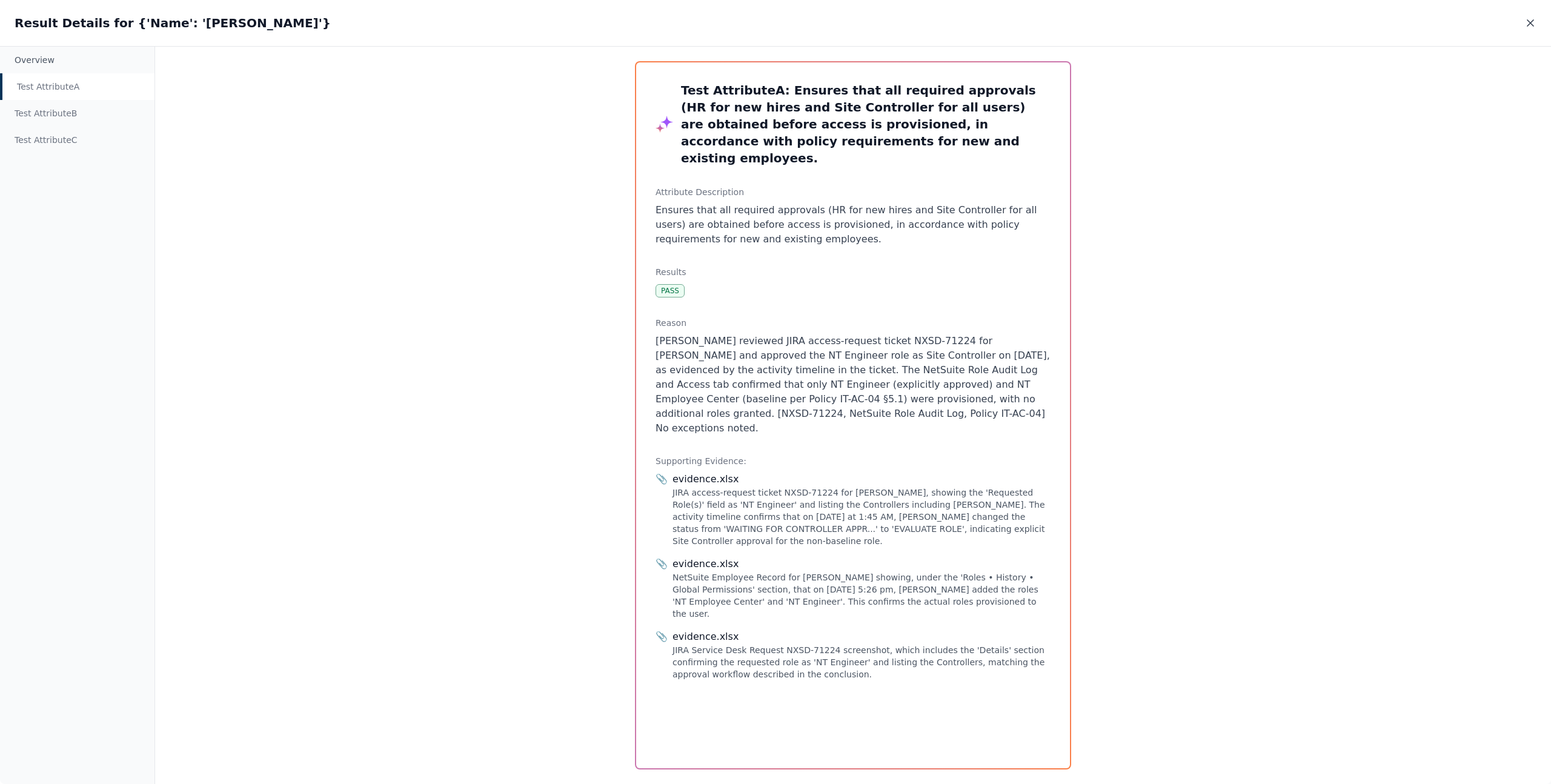
click at [1529, 18] on icon at bounding box center [1530, 23] width 12 height 12
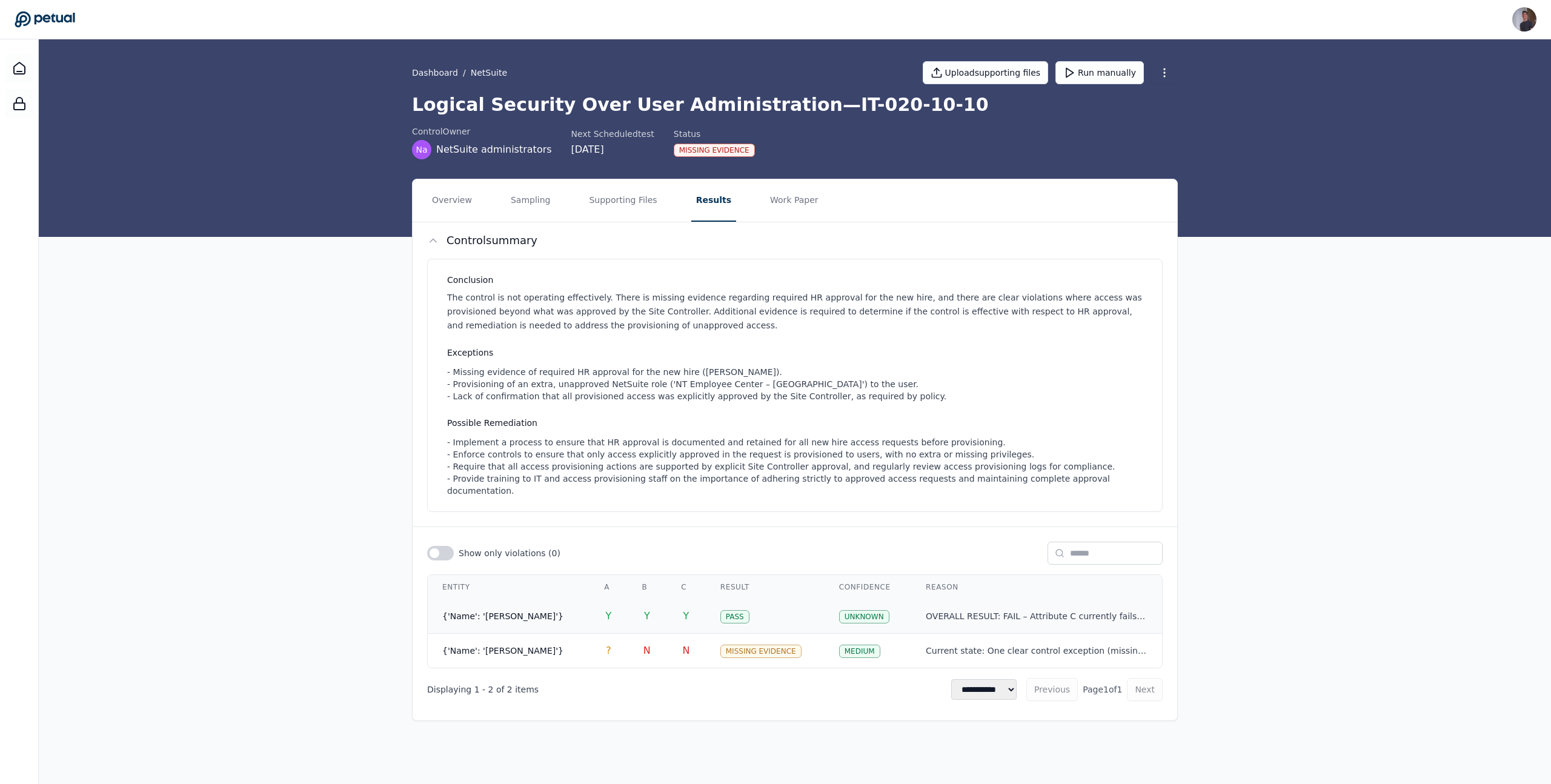
click at [973, 611] on div "OVERALL RESULT: FAIL – Attribute C currently fails (extra role not approved) an…" at bounding box center [1036, 616] width 222 height 12
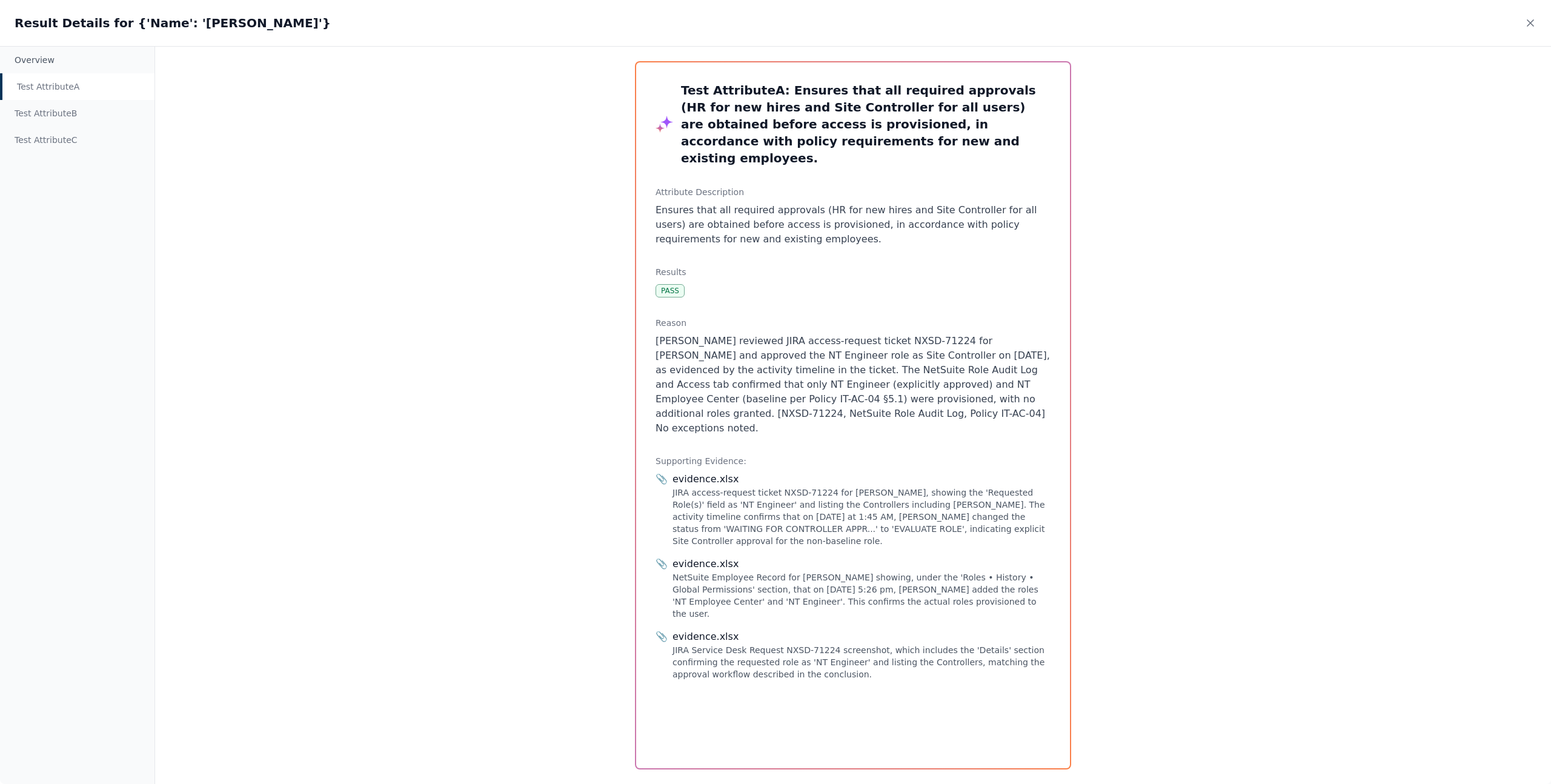
click at [1538, 33] on div "Result Details for {'Name': '[PERSON_NAME]'}" at bounding box center [775, 23] width 1551 height 46
click at [1528, 26] on icon at bounding box center [1530, 23] width 12 height 12
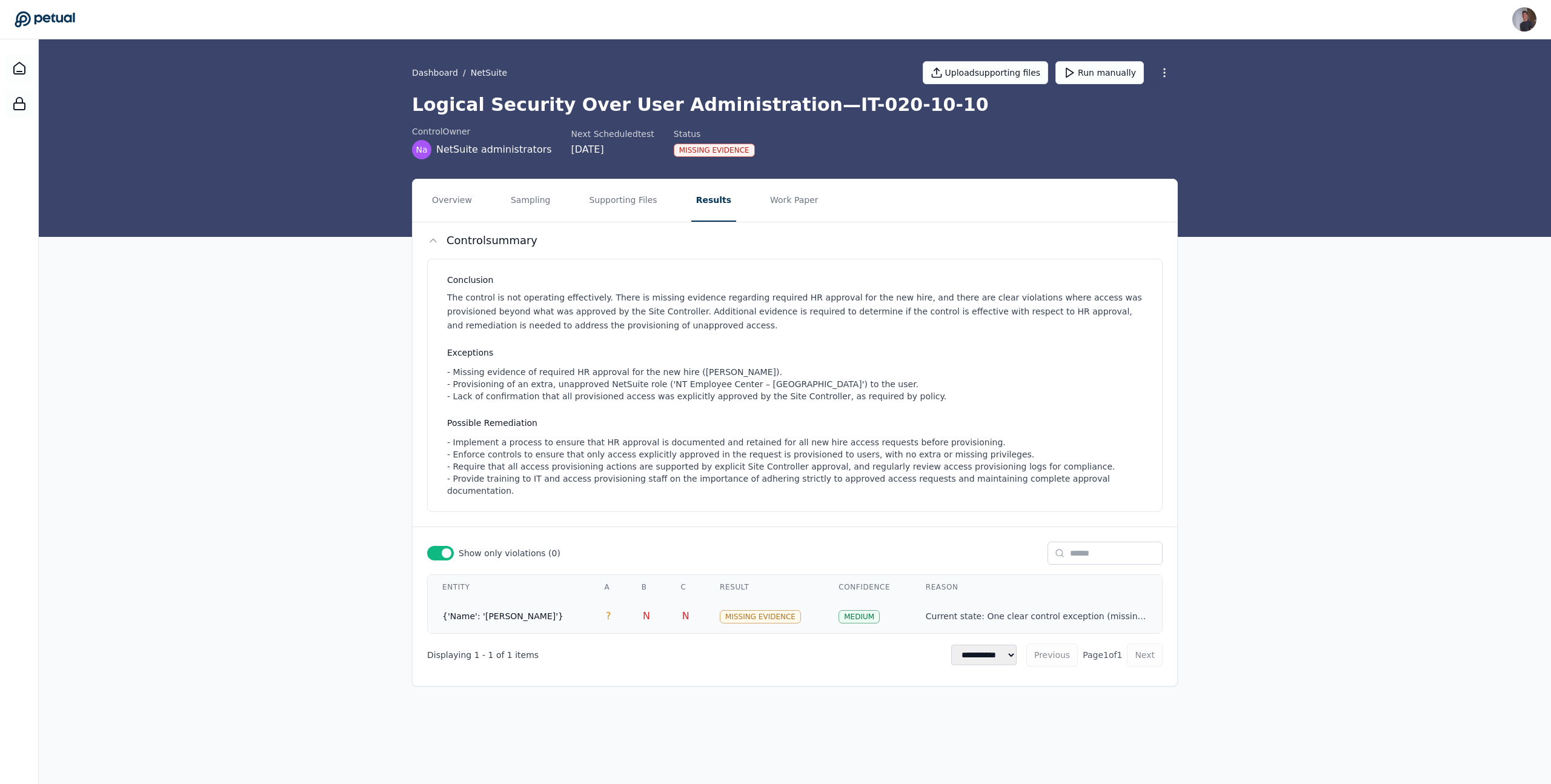
click at [1065, 611] on div "Current state: One clear control exception (missing HR approval – Attribute B) …" at bounding box center [1036, 616] width 222 height 12
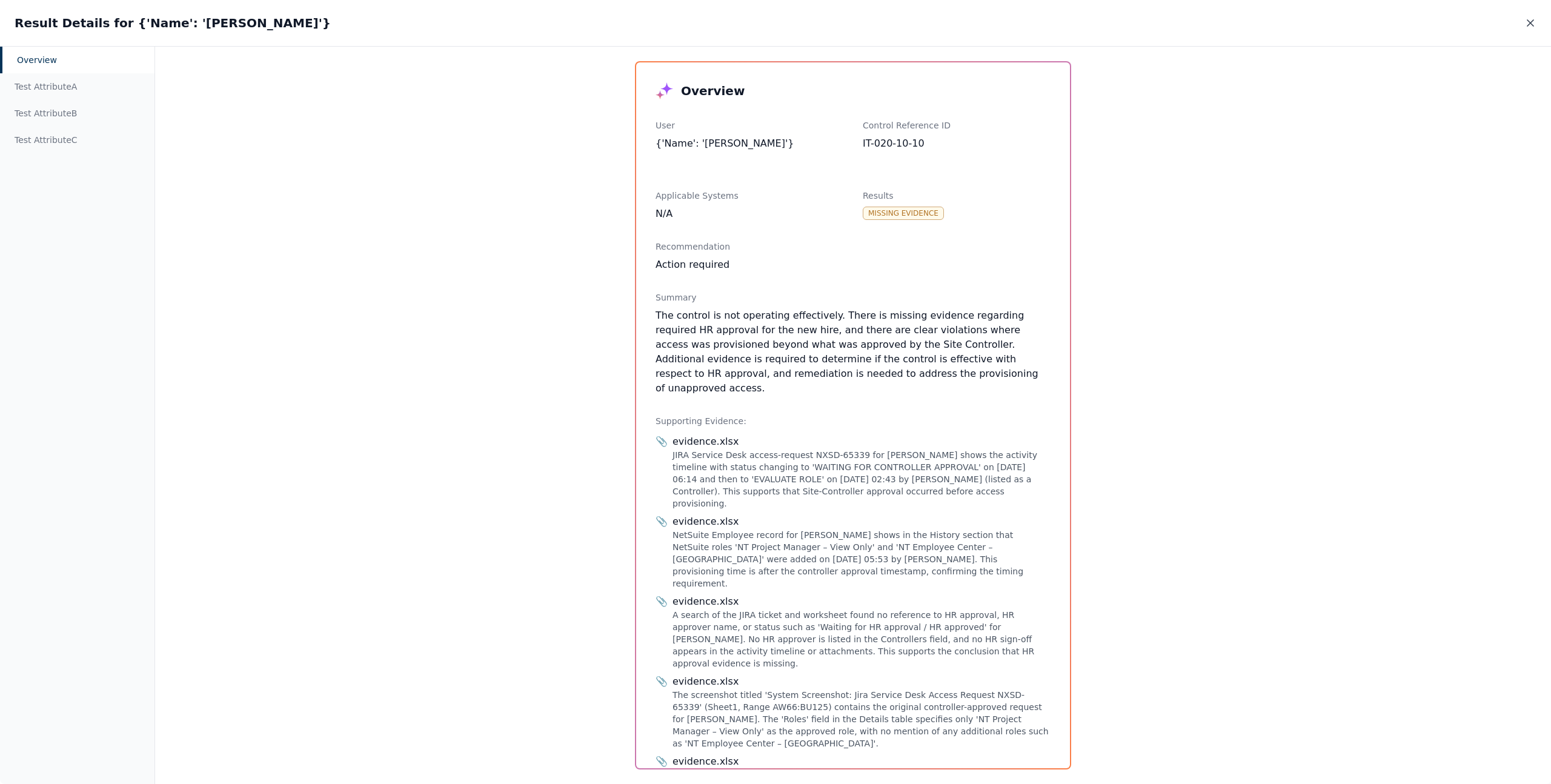
click at [1525, 22] on icon at bounding box center [1530, 23] width 12 height 12
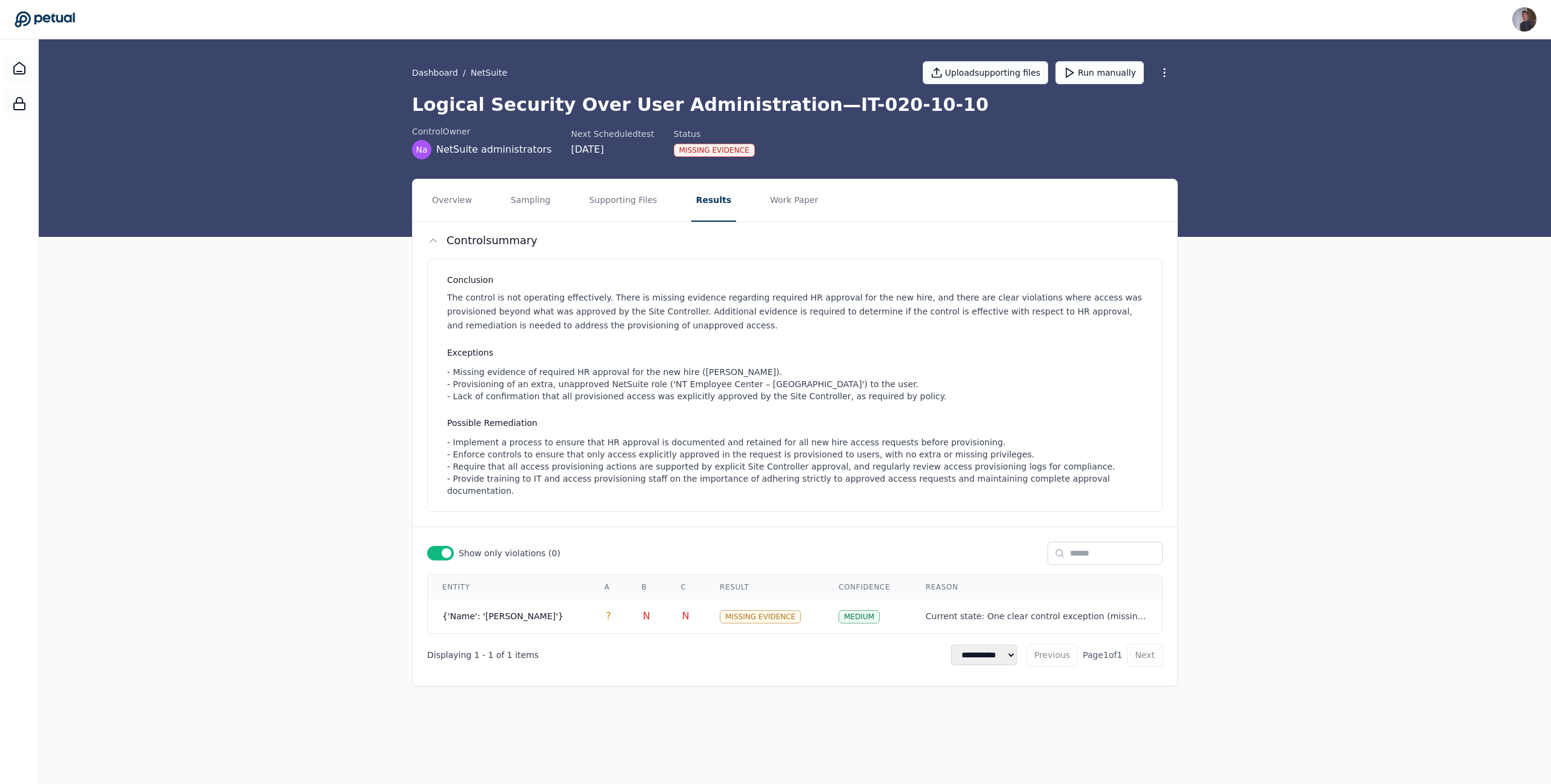
click at [451, 546] on div at bounding box center [440, 553] width 27 height 14
click at [797, 614] on td "Pass" at bounding box center [765, 616] width 119 height 35
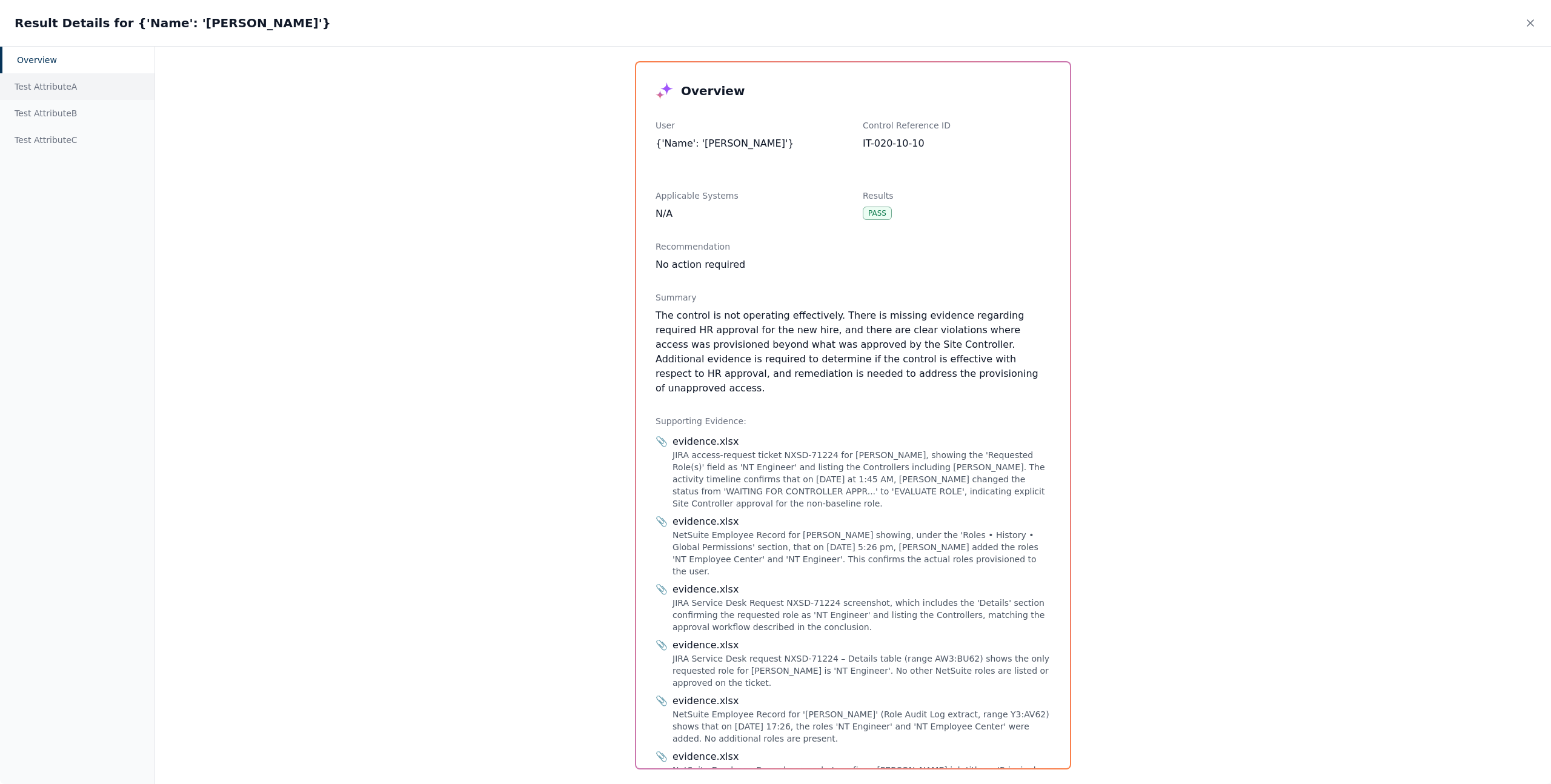
click at [23, 87] on div "Test Attribute A" at bounding box center [77, 86] width 155 height 27
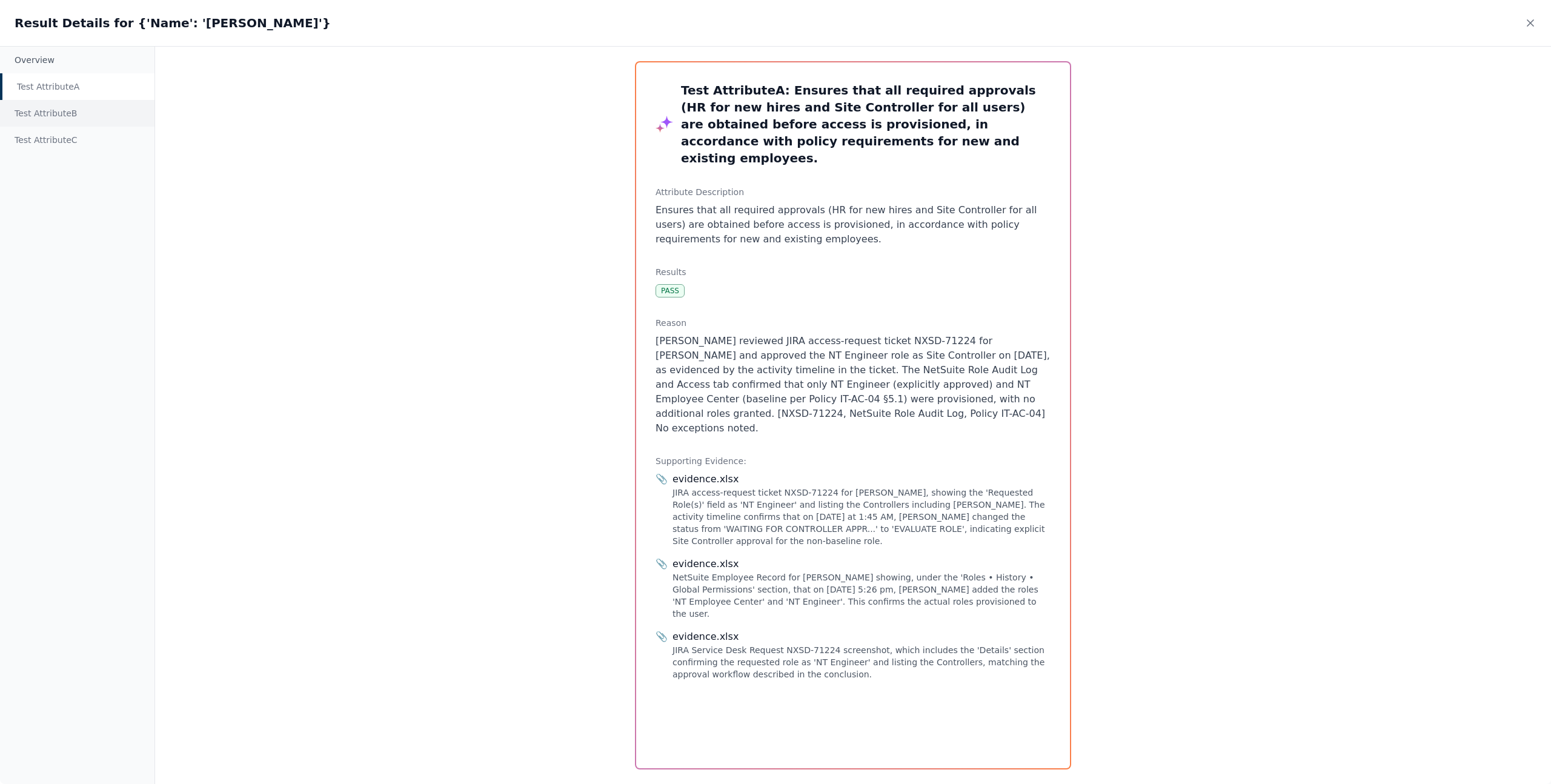
click at [52, 122] on div "Test Attribute B" at bounding box center [77, 113] width 155 height 27
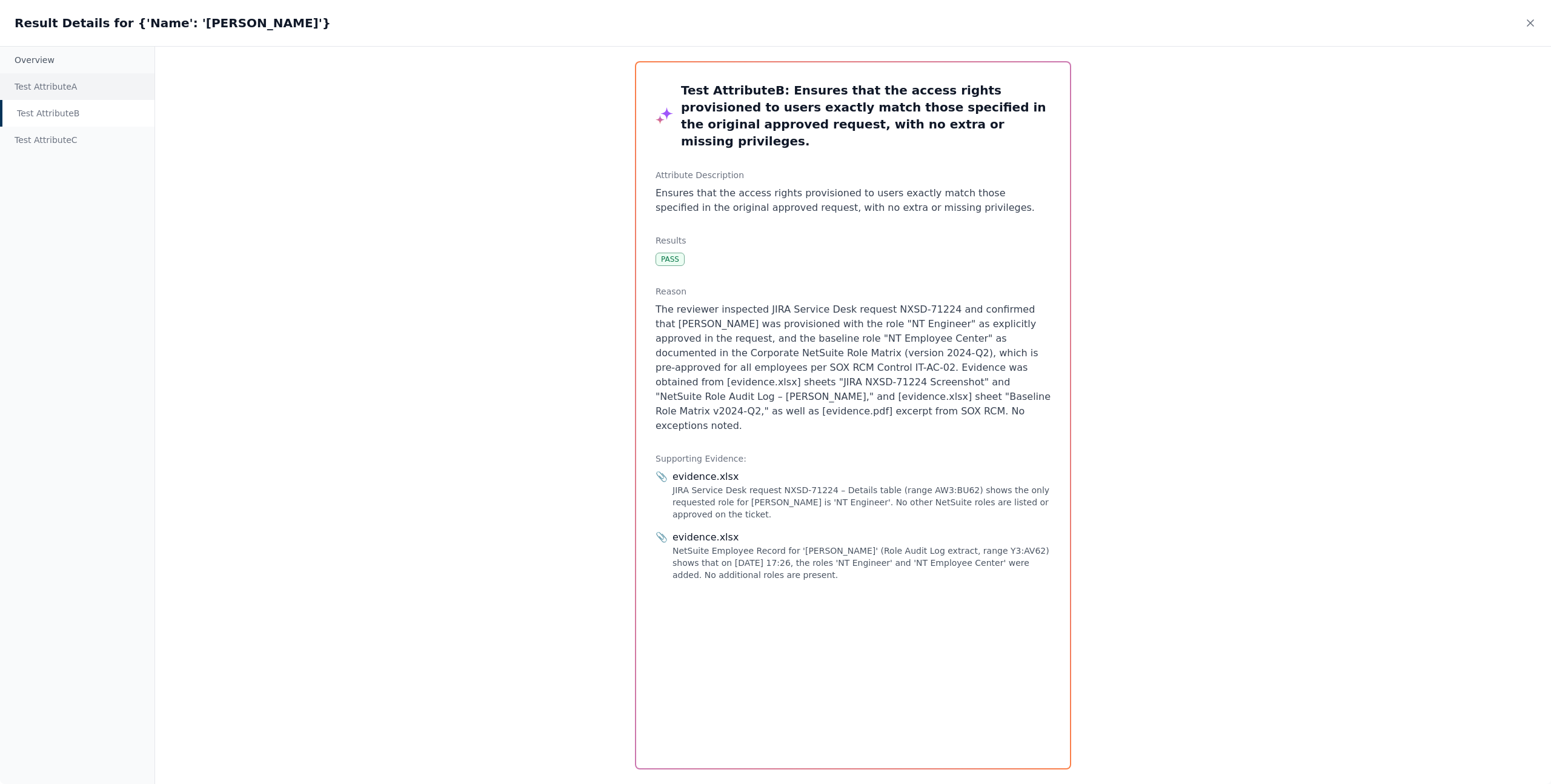
click at [57, 98] on div "Test Attribute A" at bounding box center [77, 86] width 155 height 27
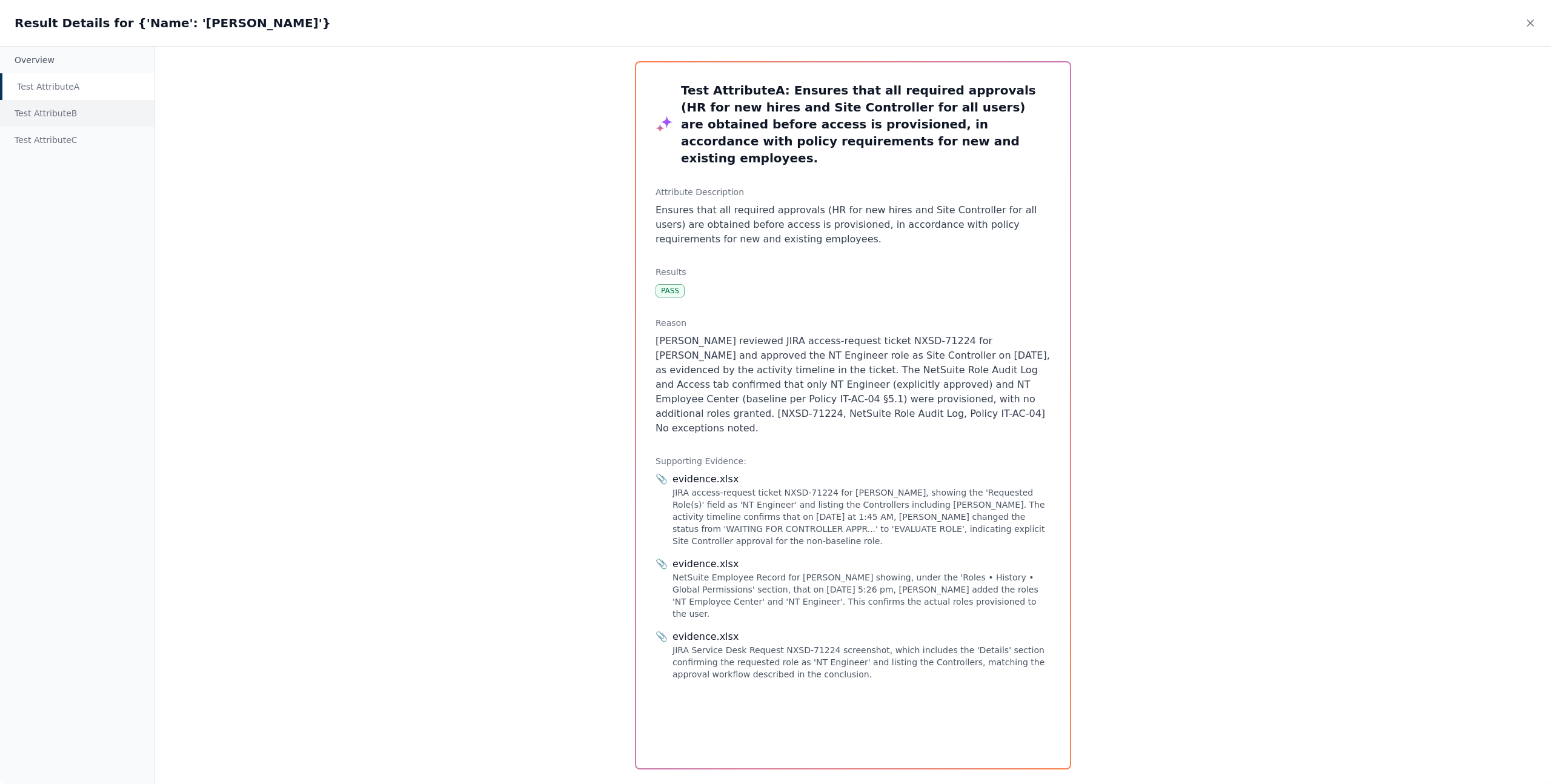
click at [66, 108] on div "Test Attribute B" at bounding box center [77, 113] width 155 height 27
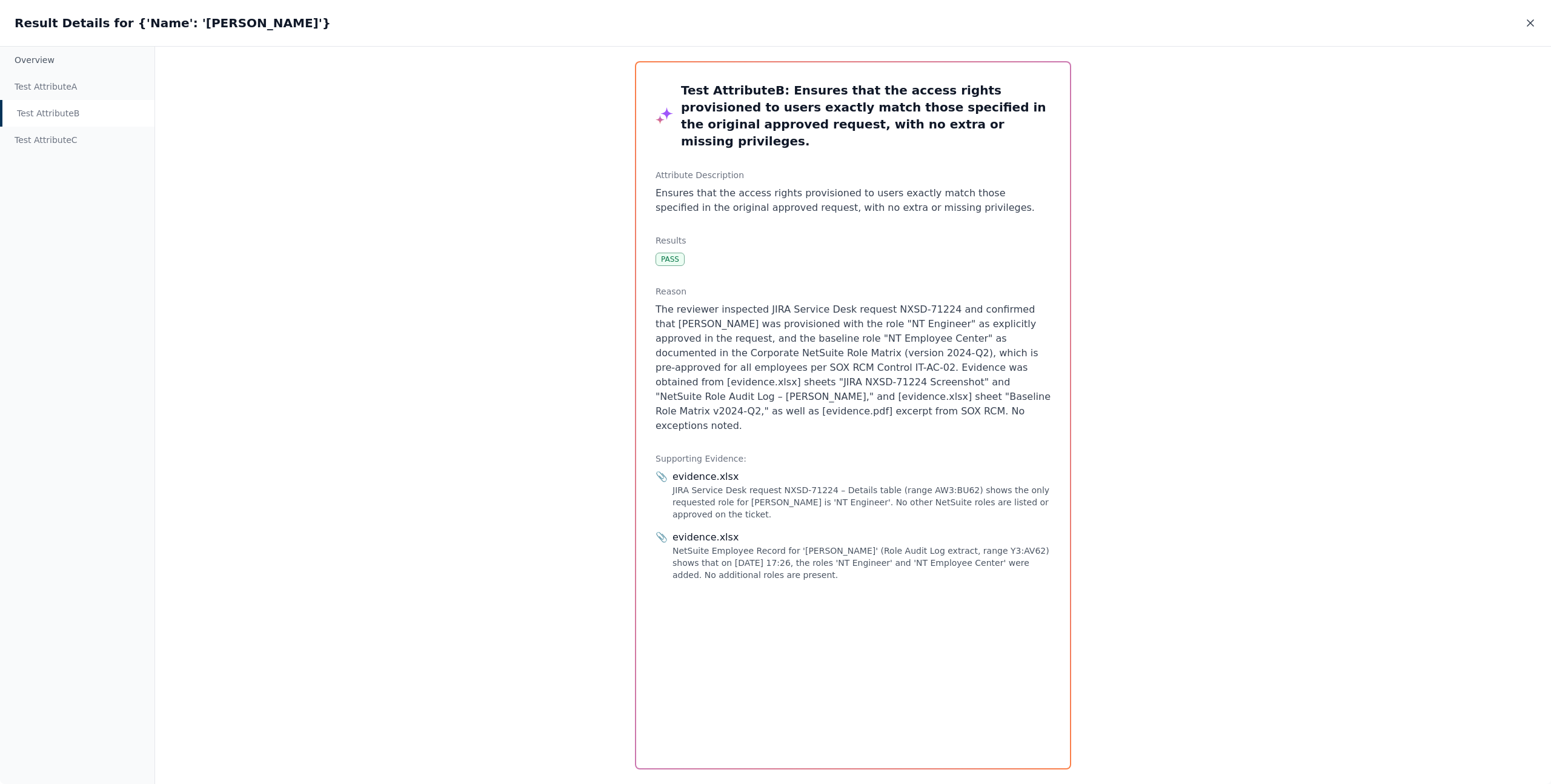
click at [1528, 23] on icon at bounding box center [1530, 23] width 12 height 12
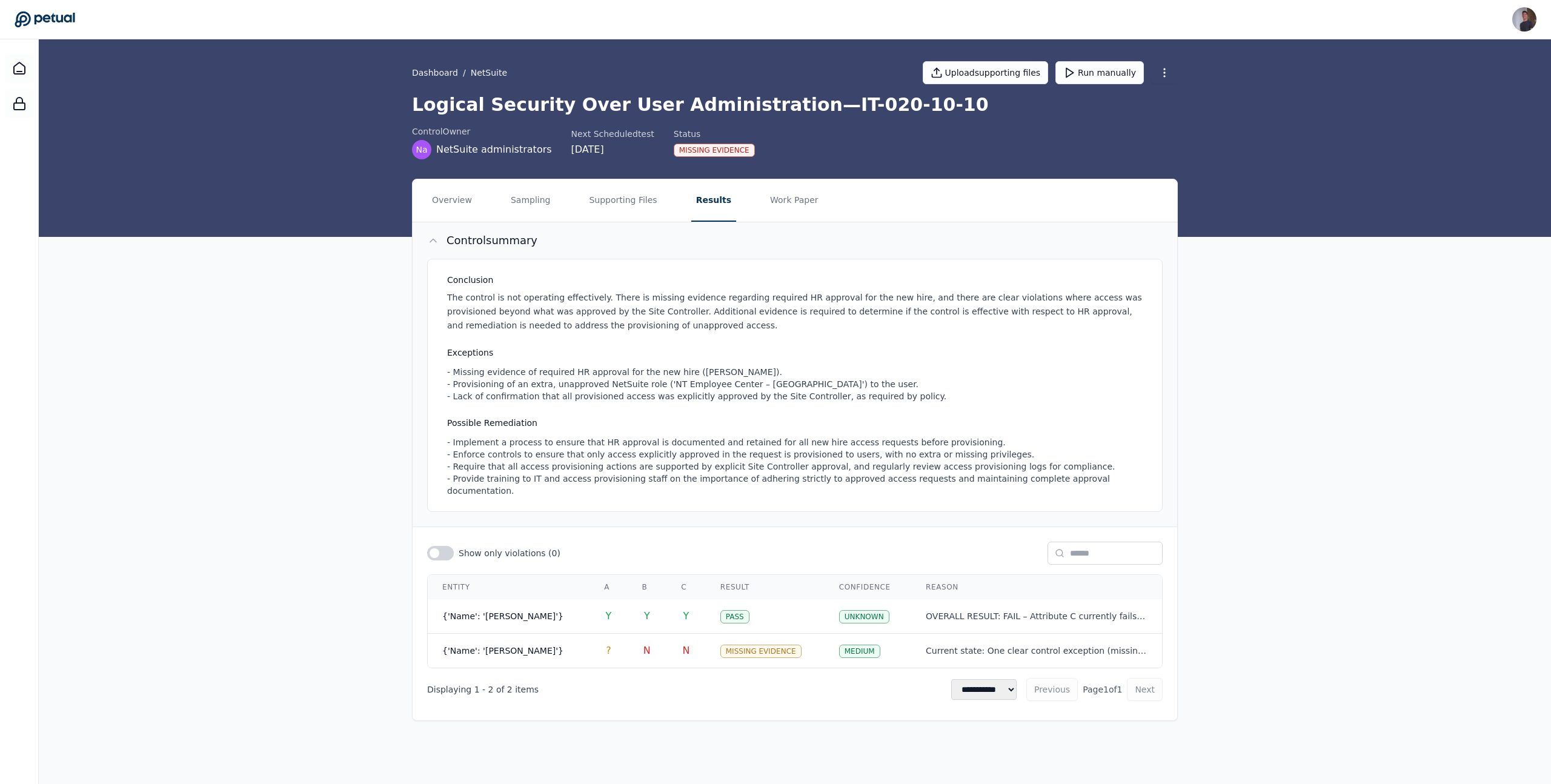
click at [498, 373] on div "- Missing evidence of required HR approval for the new hire ([PERSON_NAME]). - …" at bounding box center [797, 384] width 700 height 37
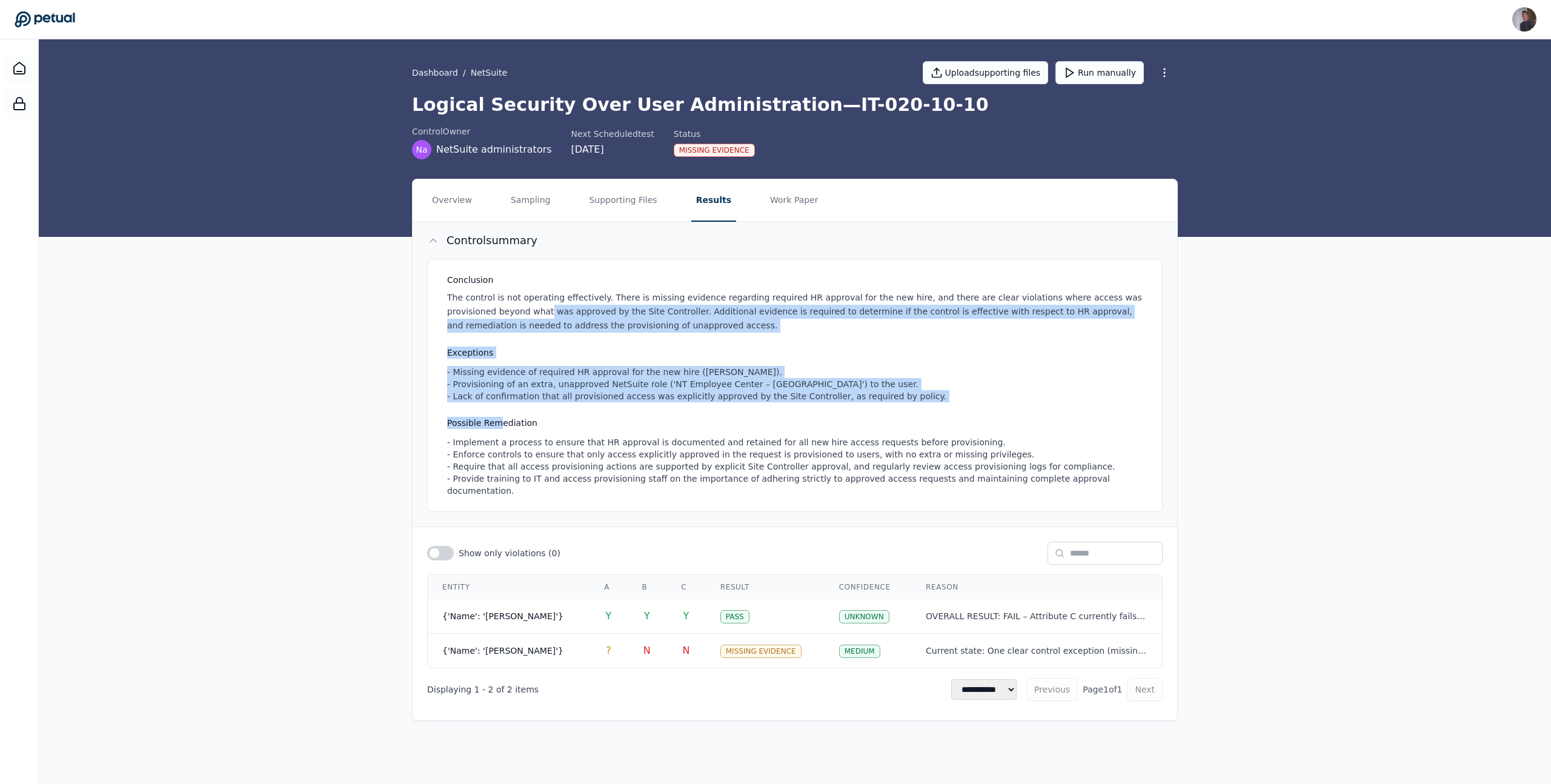
drag, startPoint x: 496, startPoint y: 314, endPoint x: 501, endPoint y: 418, distance: 104.1
click at [501, 418] on div "Conclusion The control is not operating effectively. There is missing evidence …" at bounding box center [794, 385] width 735 height 253
click at [501, 418] on h3 "Possible Remediation" at bounding box center [797, 423] width 700 height 12
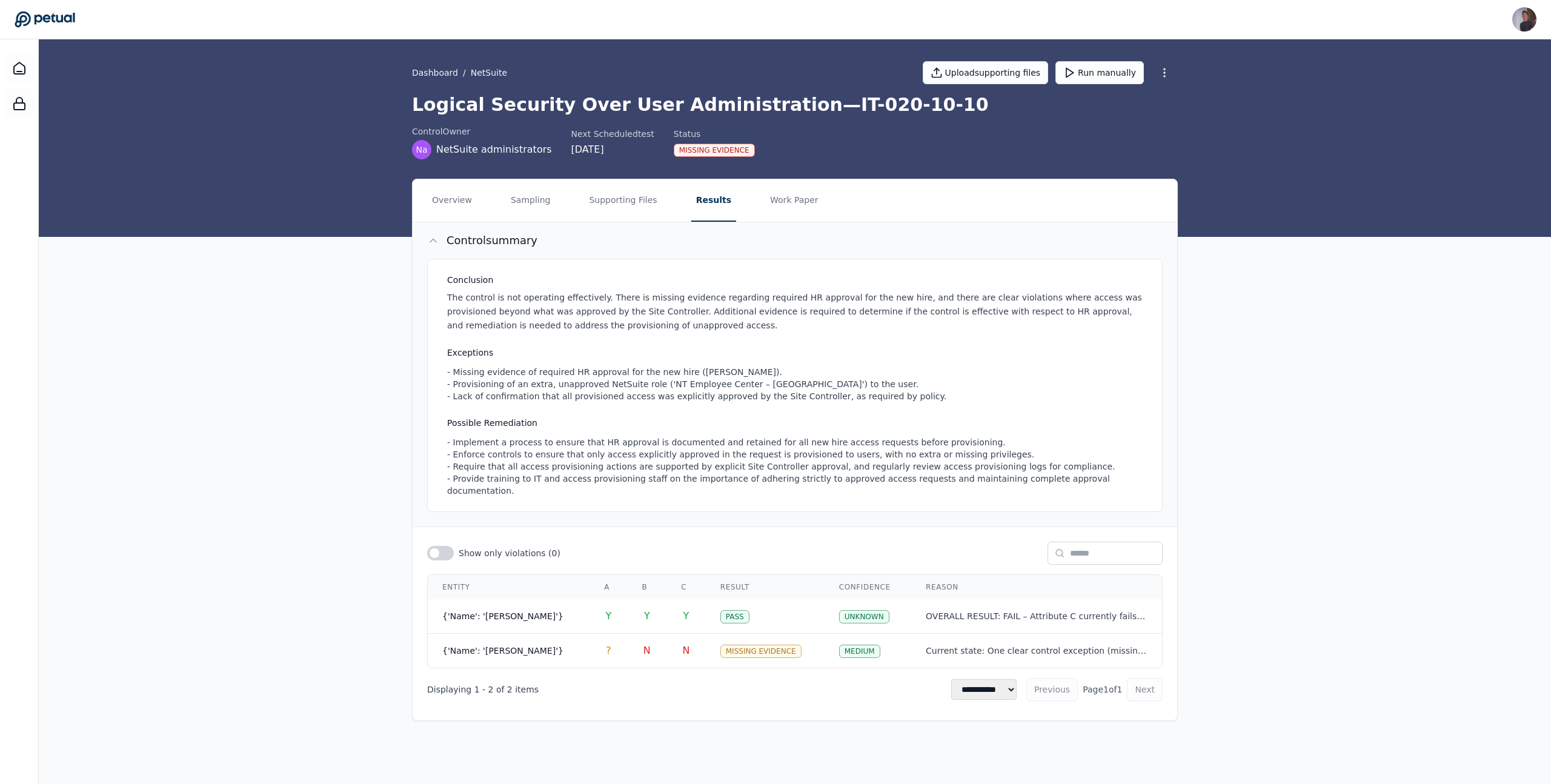
click at [494, 377] on div "- Missing evidence of required HR approval for the new hire ([PERSON_NAME]). - …" at bounding box center [797, 384] width 700 height 37
click at [494, 418] on h3 "Possible Remediation" at bounding box center [797, 423] width 700 height 12
click at [605, 218] on button "Supporting Files" at bounding box center [623, 200] width 77 height 42
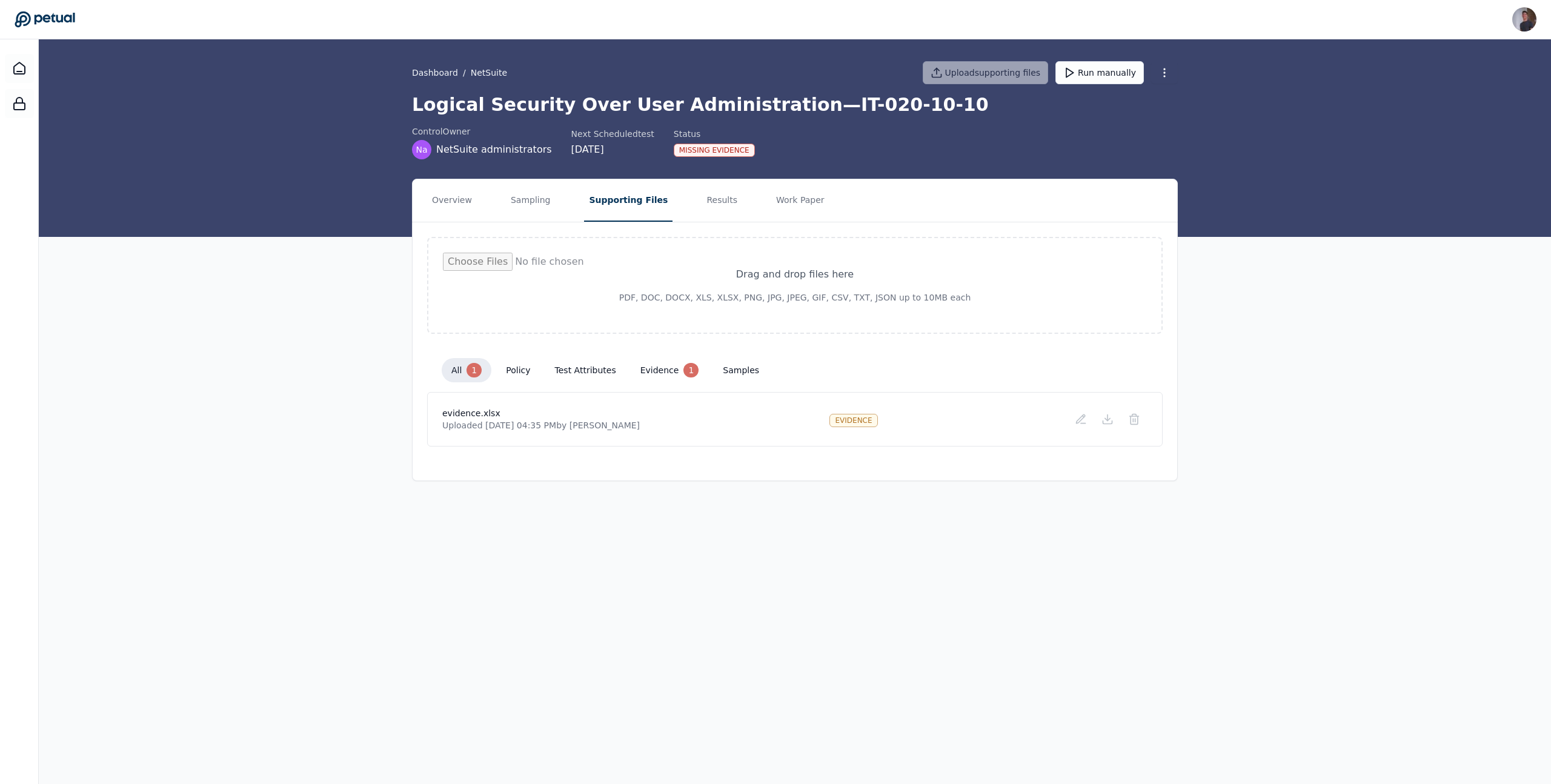
click at [672, 181] on nav "Overview Sampling Supporting Files Results Work Paper" at bounding box center [795, 200] width 765 height 42
click at [725, 206] on nav "Overview Sampling Supporting Files Results Work Paper" at bounding box center [795, 200] width 765 height 42
click at [704, 206] on button "Results" at bounding box center [721, 200] width 41 height 42
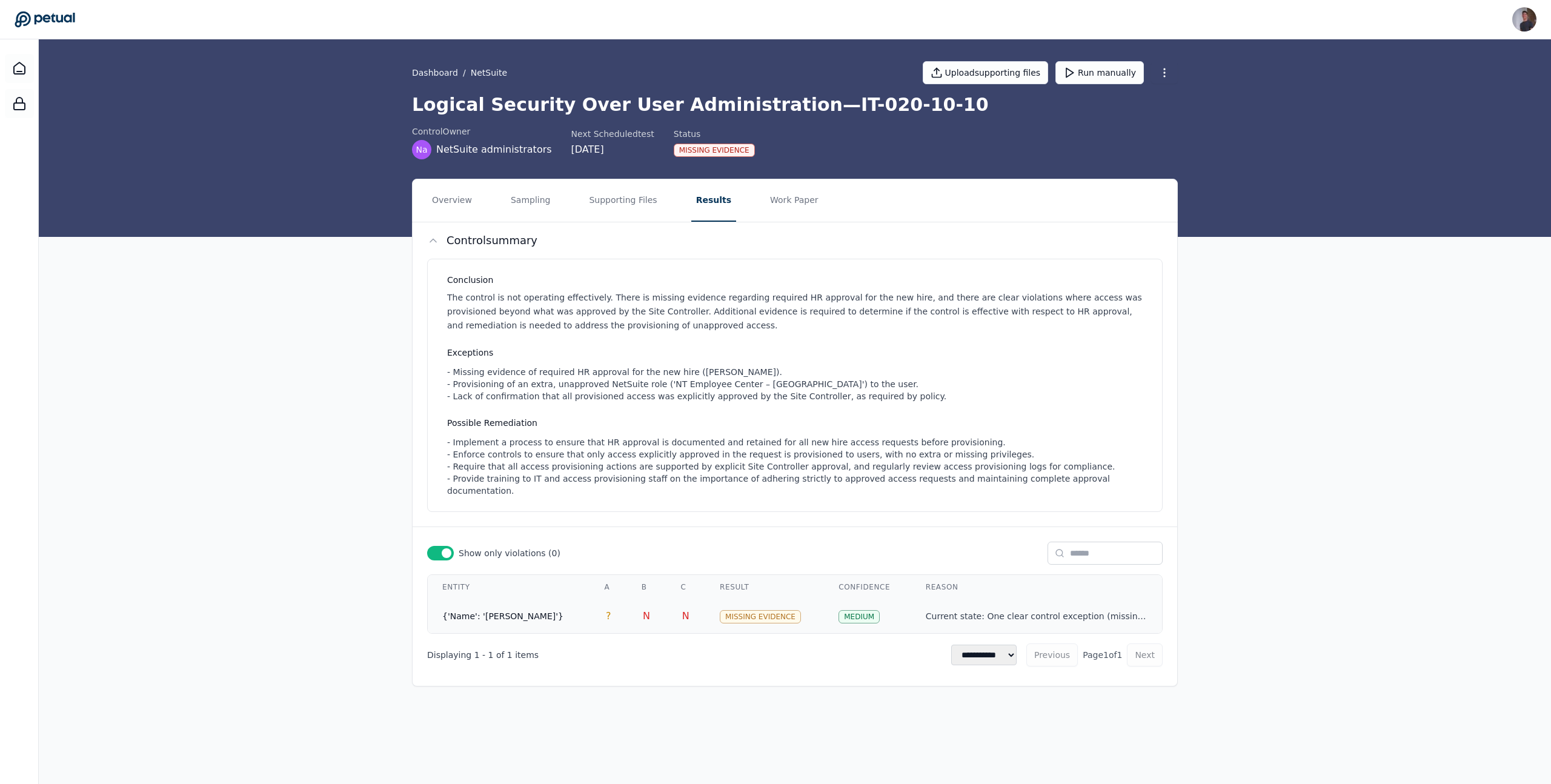
click at [565, 618] on td "{'Name': '[PERSON_NAME]'}" at bounding box center [509, 616] width 162 height 34
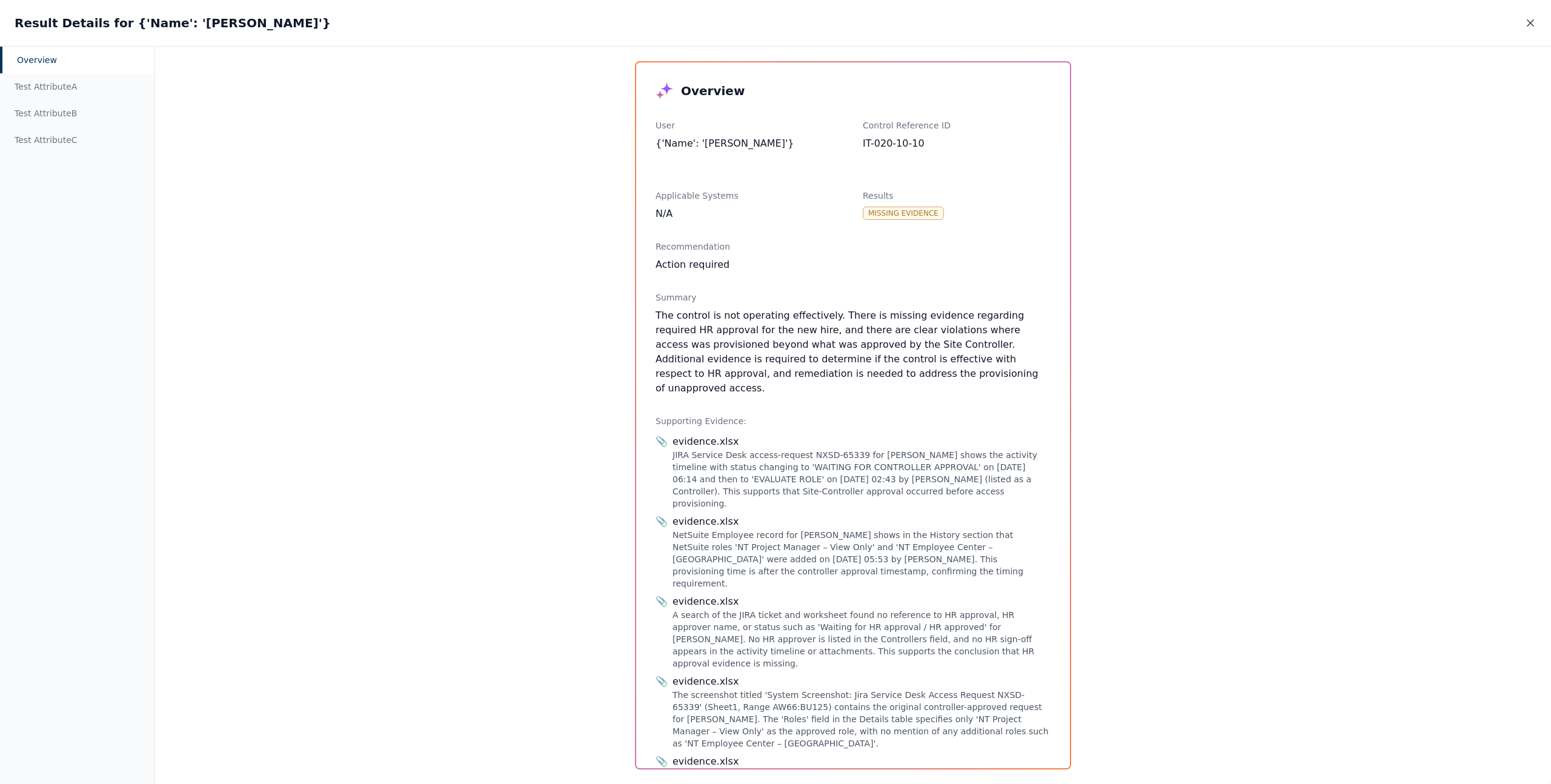
click at [1533, 17] on icon at bounding box center [1530, 23] width 12 height 12
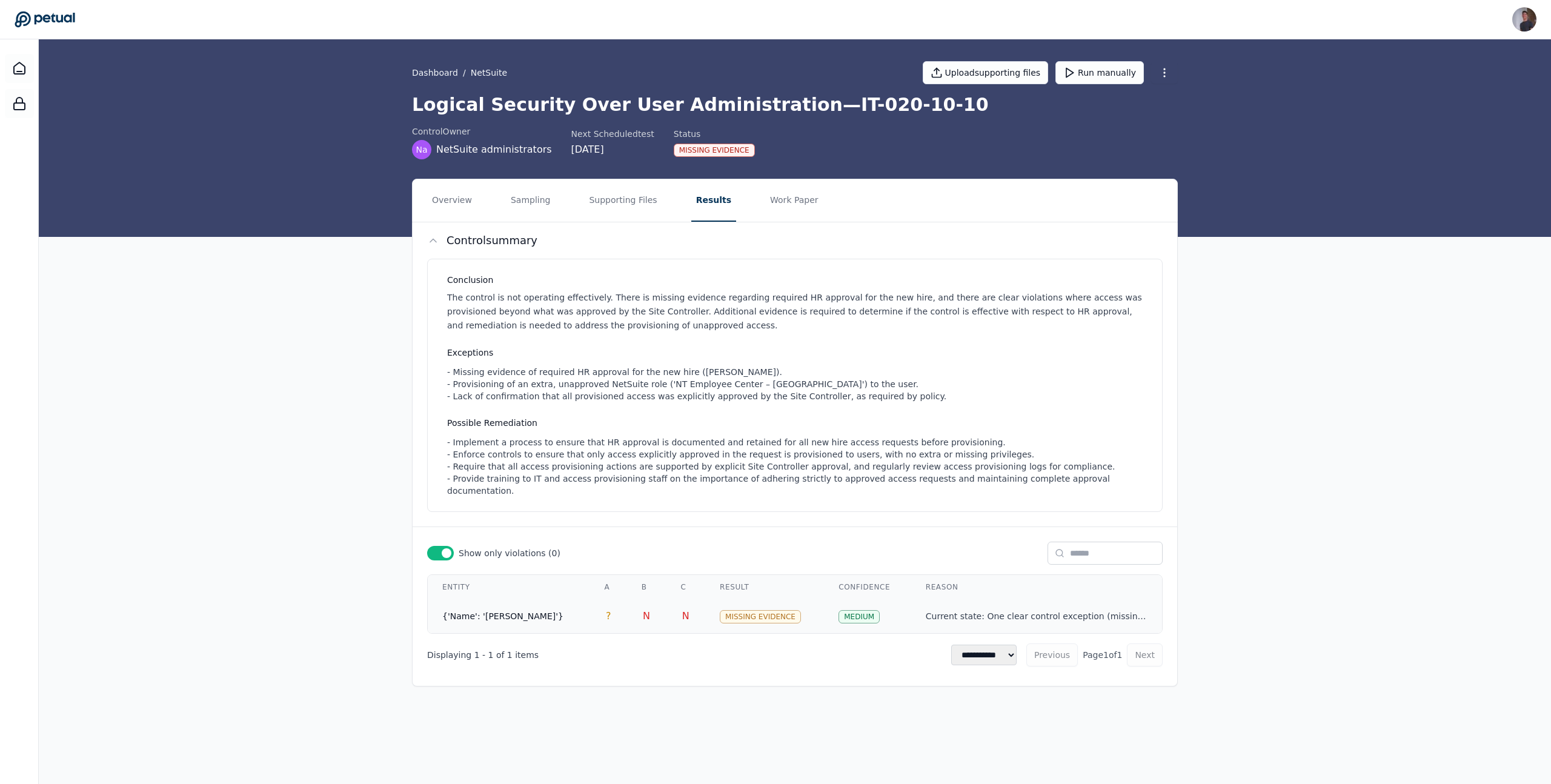
click at [492, 611] on span "{'Name': '[PERSON_NAME]'}" at bounding box center [503, 616] width 121 height 10
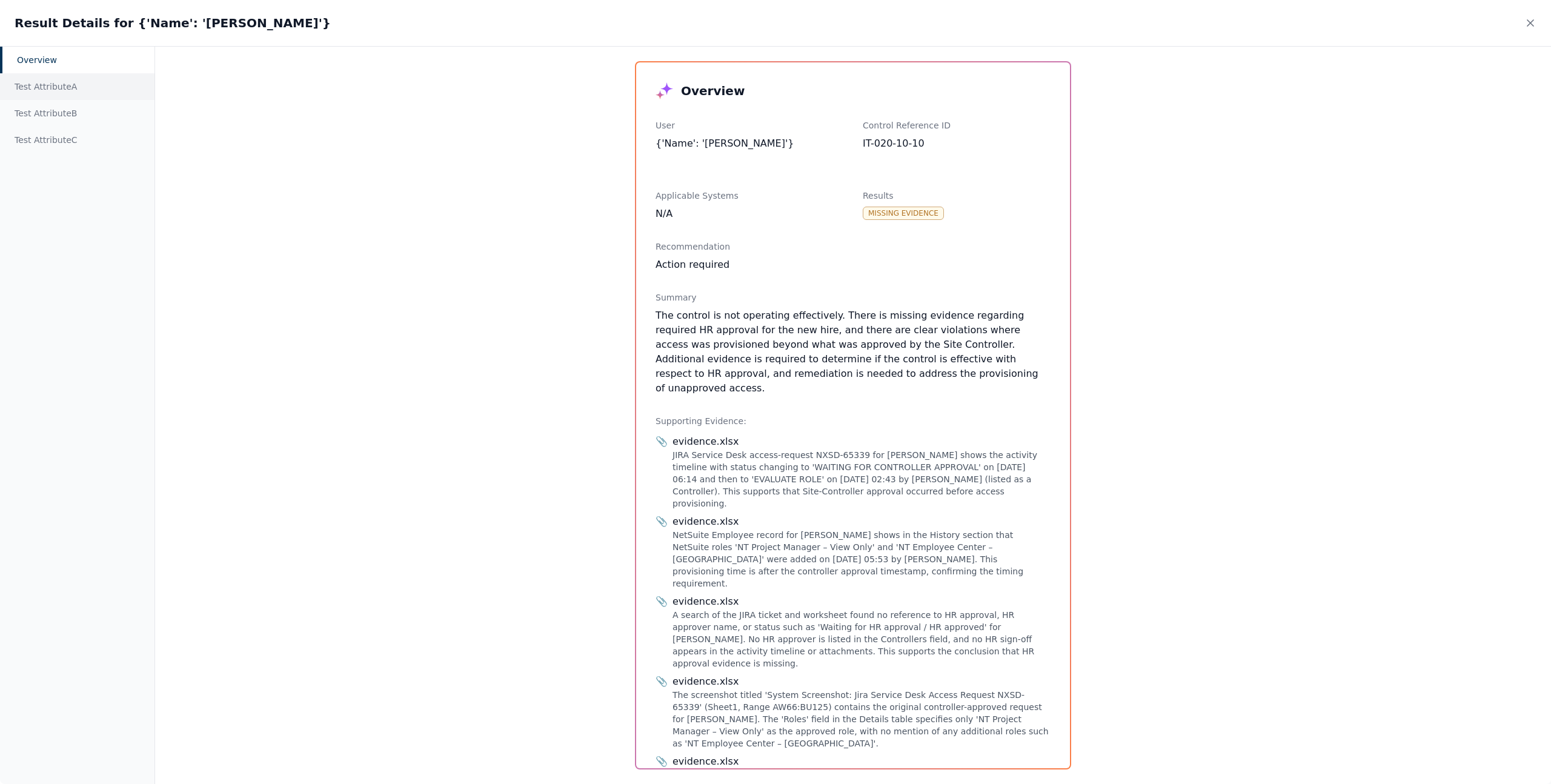
click at [55, 87] on div "Test Attribute A" at bounding box center [77, 86] width 155 height 27
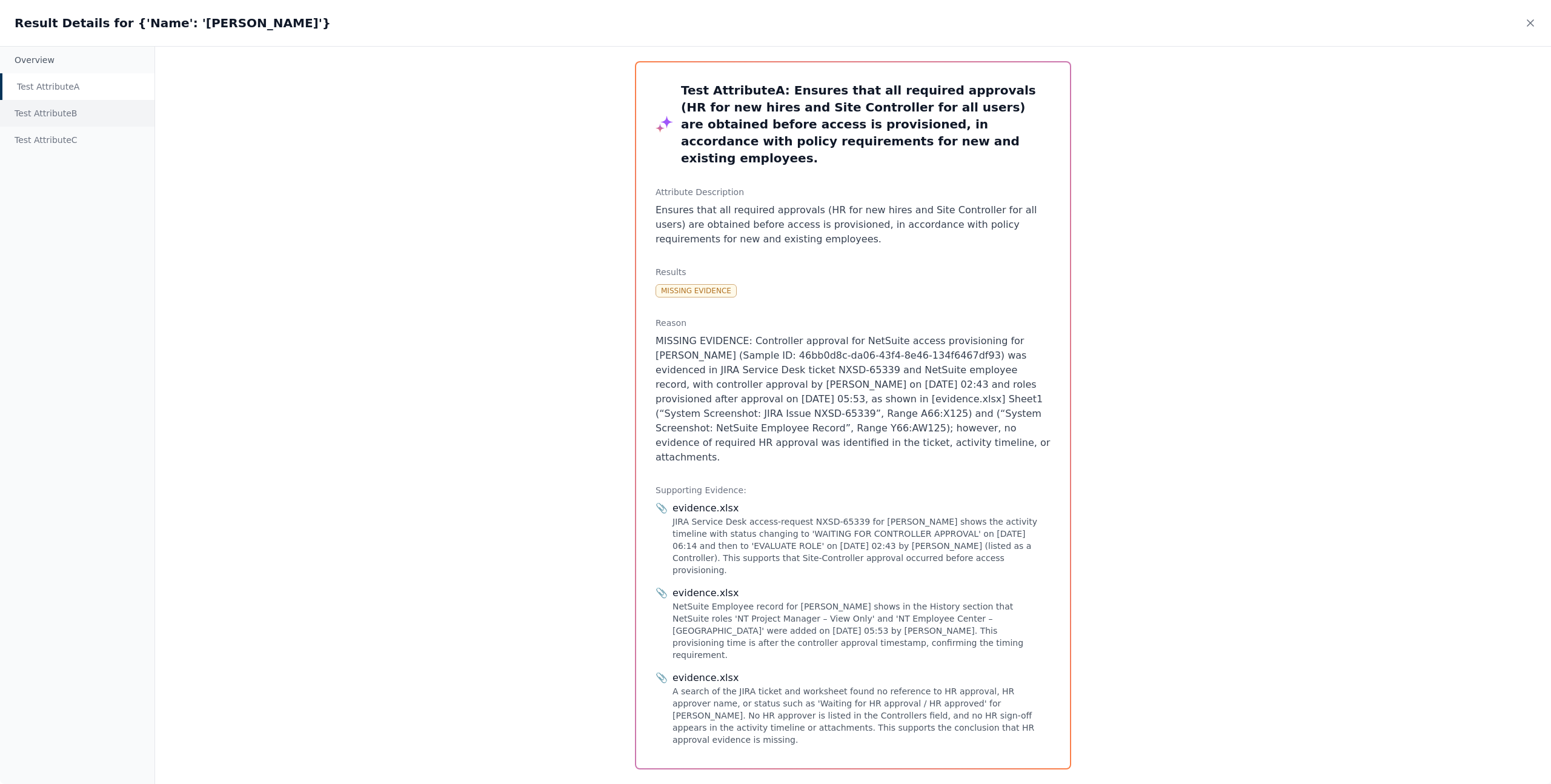
click at [79, 121] on div "Test Attribute B" at bounding box center [77, 113] width 155 height 27
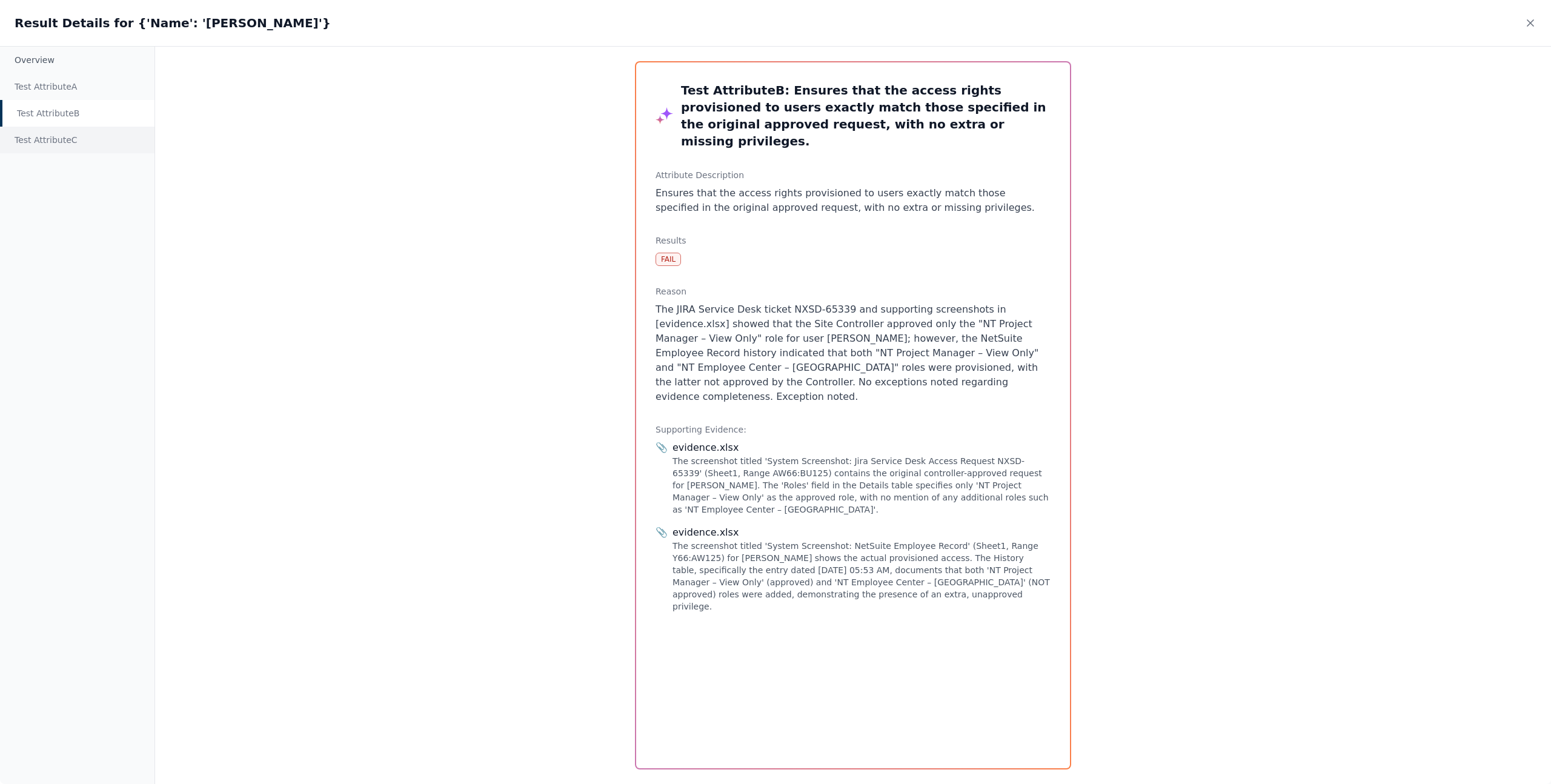
click at [70, 146] on div "Test Attribute C" at bounding box center [77, 139] width 155 height 27
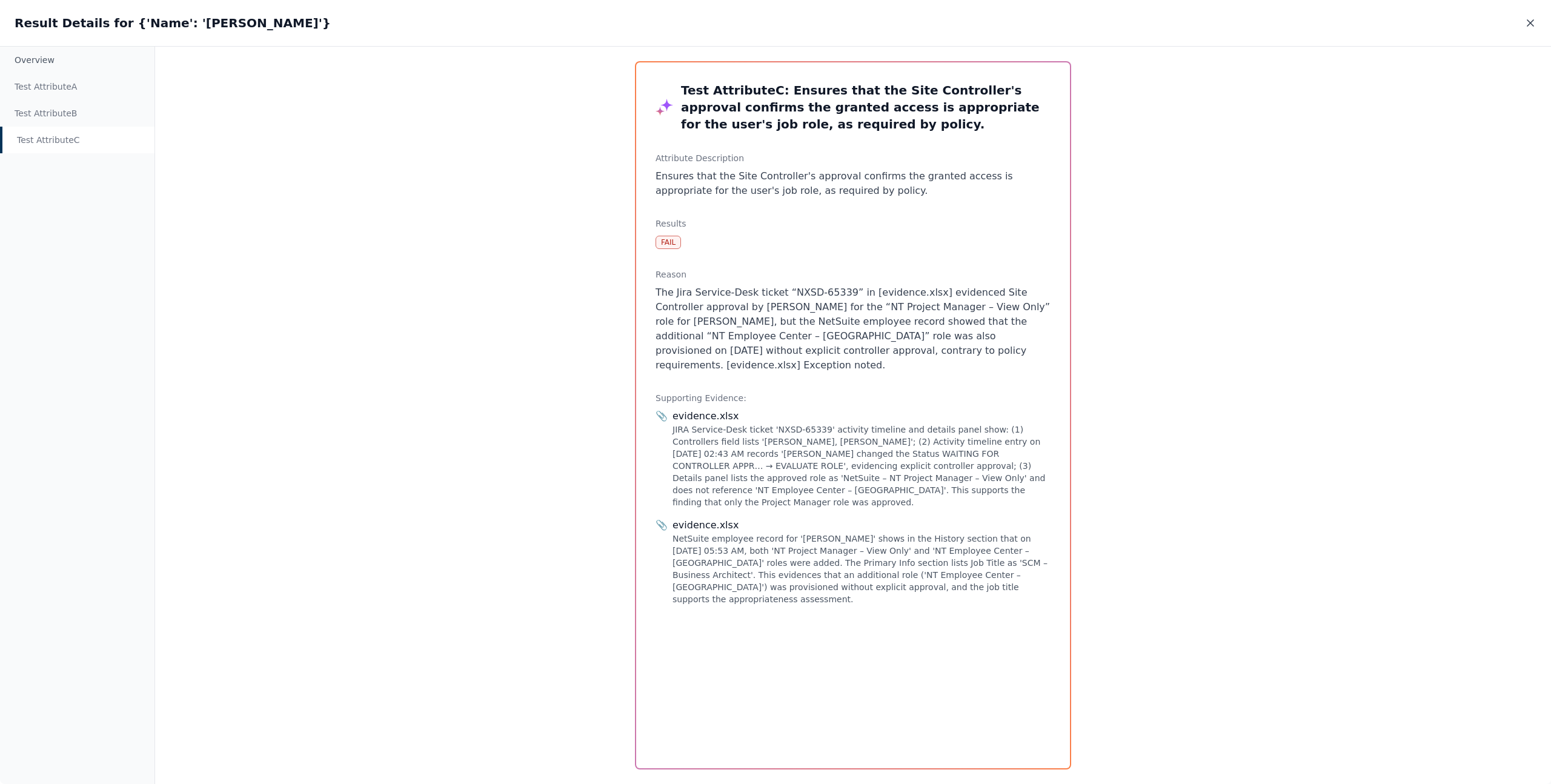
click at [1524, 26] on icon at bounding box center [1530, 23] width 12 height 12
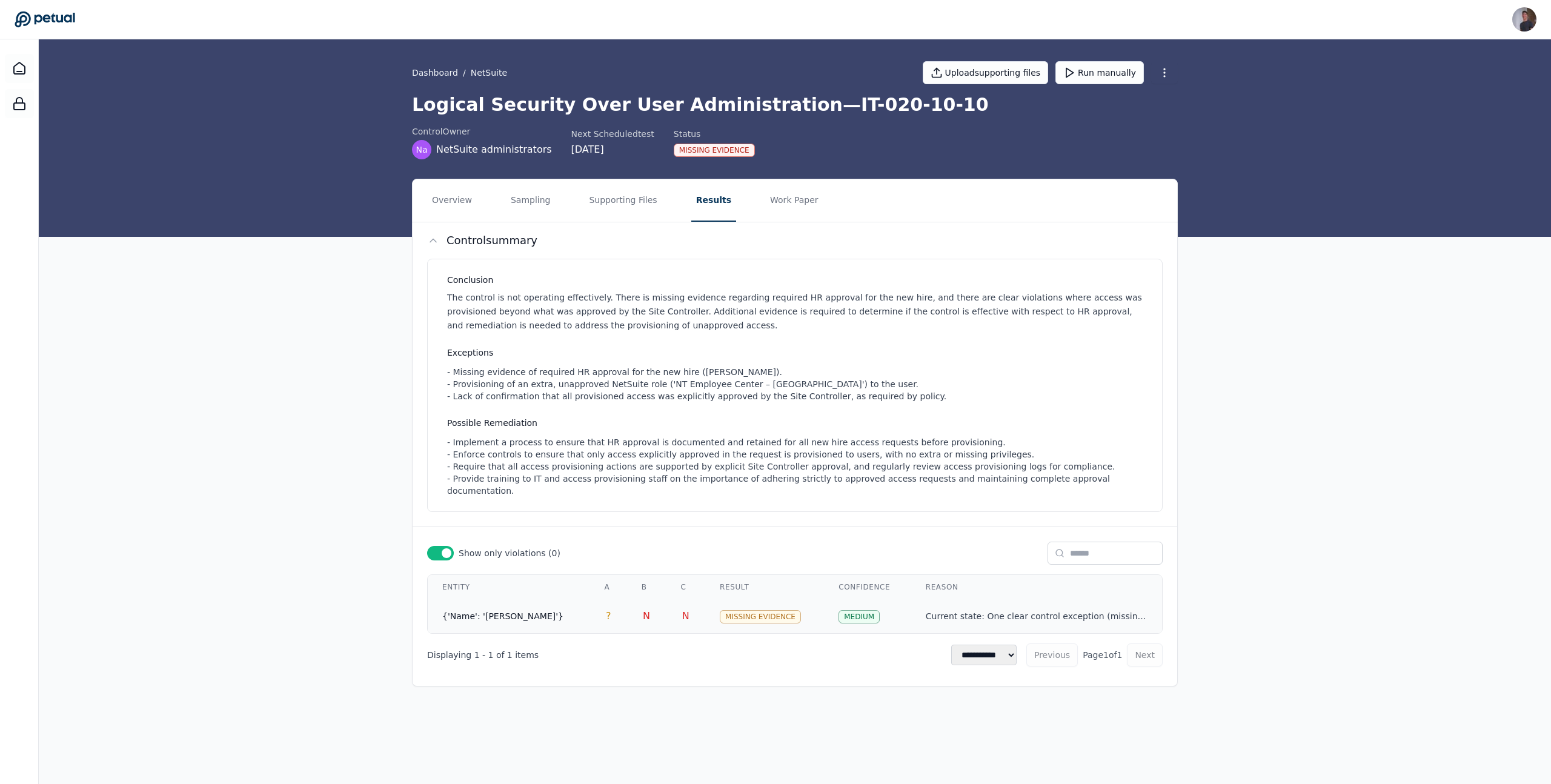
click at [556, 614] on td "{'Name': '[PERSON_NAME]'}" at bounding box center [509, 616] width 162 height 34
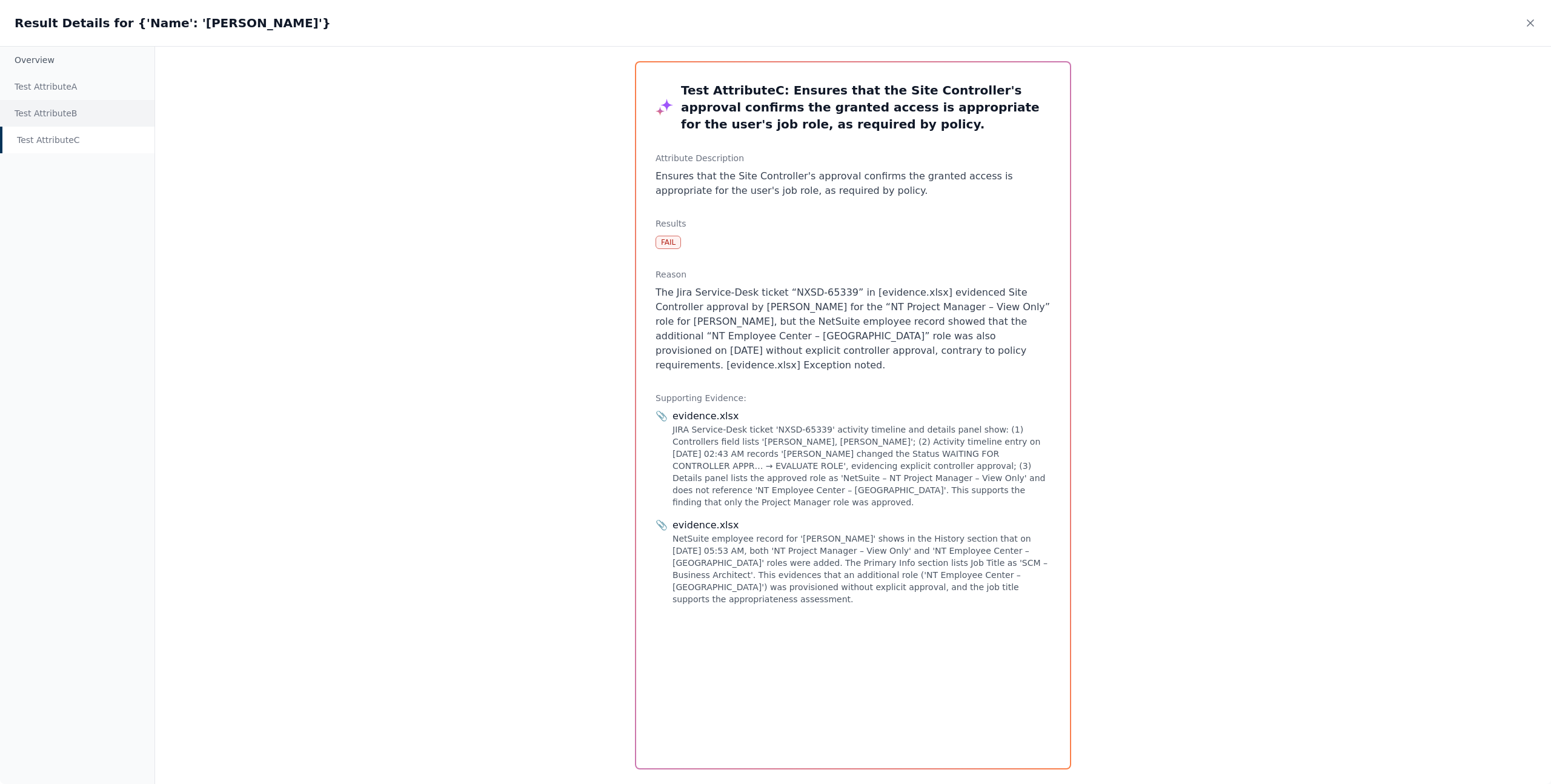
click at [91, 107] on div "Test Attribute B" at bounding box center [77, 113] width 155 height 27
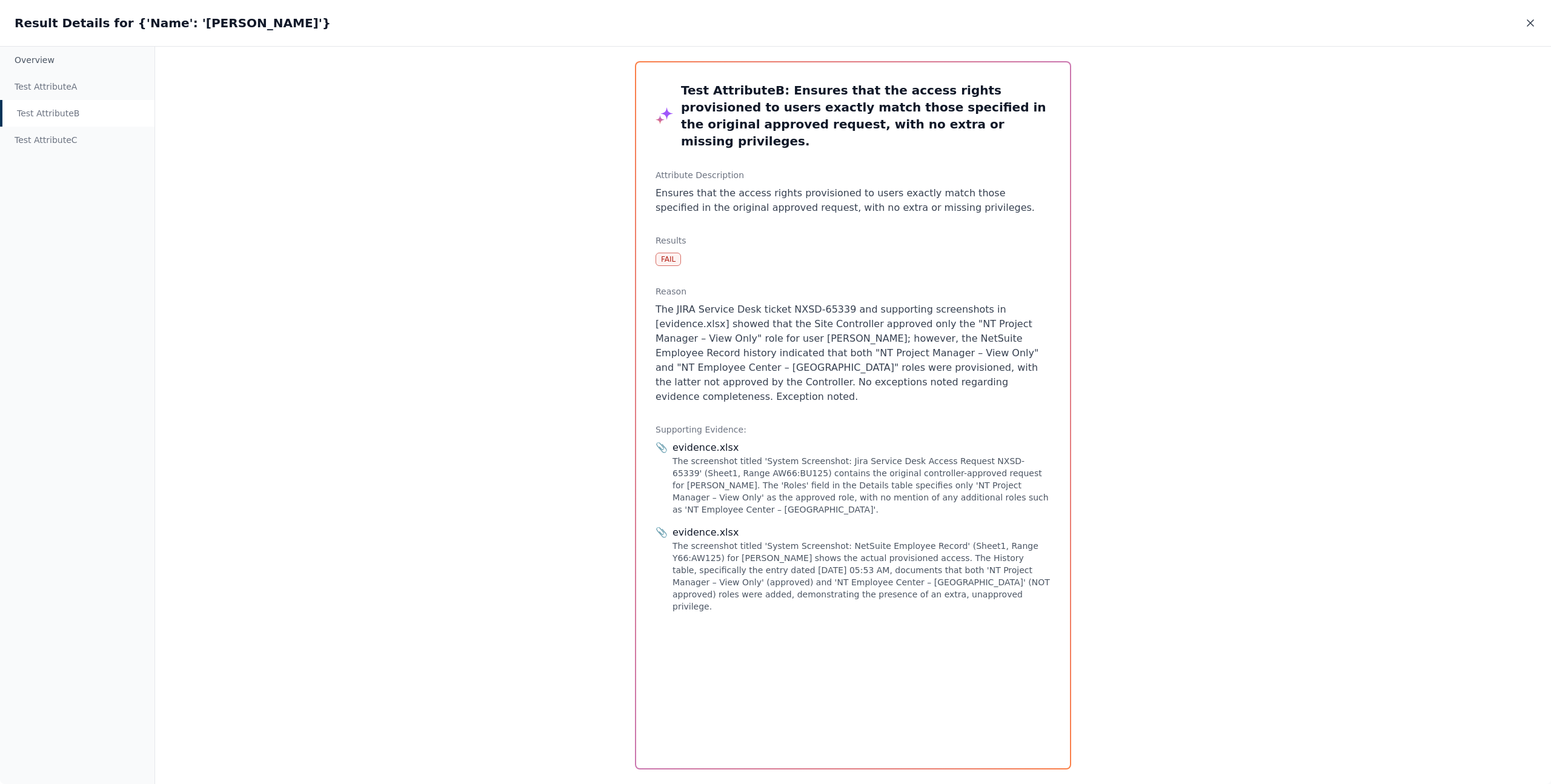
click at [1530, 21] on icon at bounding box center [1530, 23] width 12 height 12
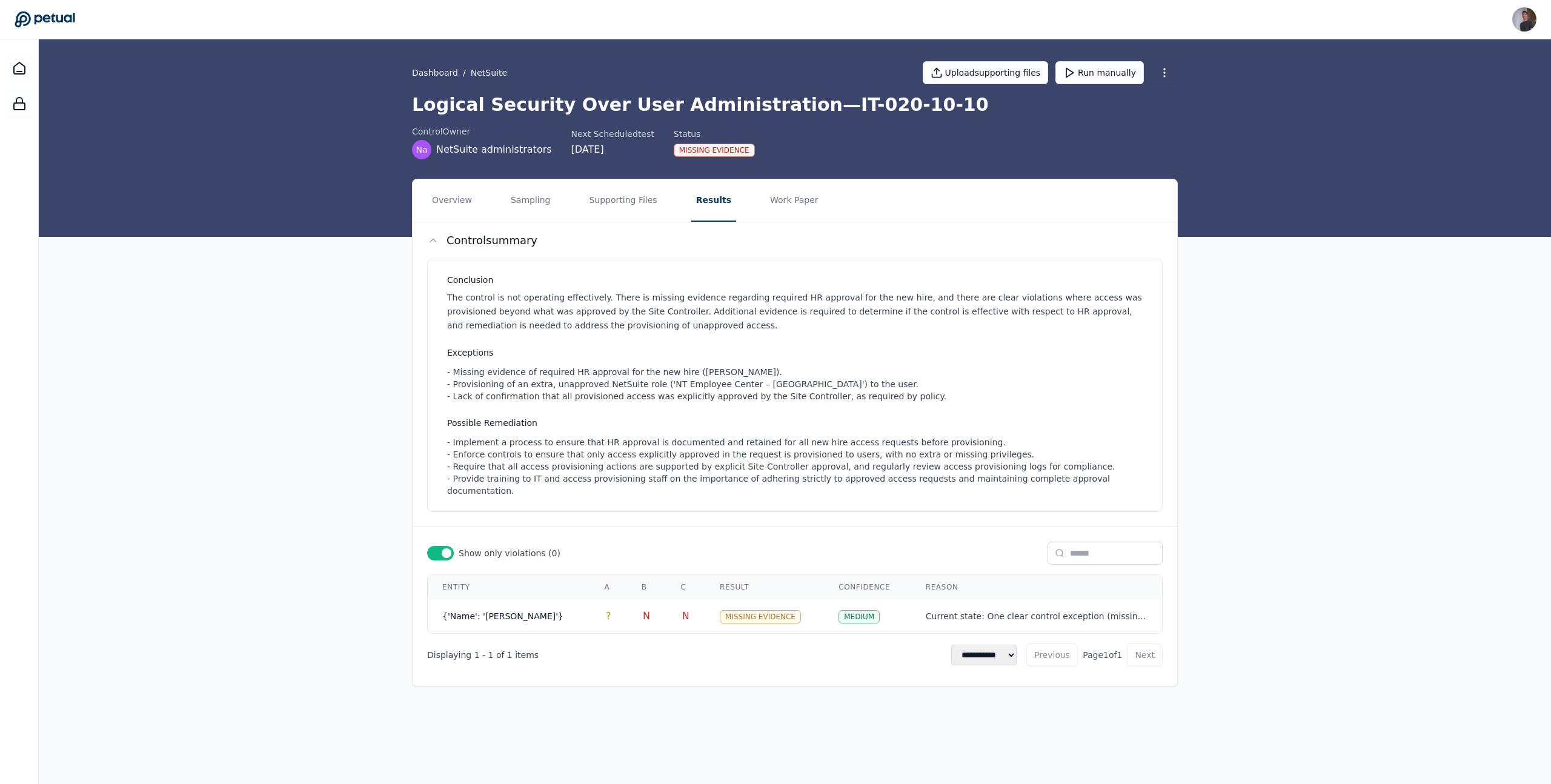
click at [442, 525] on div "**********" at bounding box center [795, 444] width 765 height 444
click at [442, 546] on div at bounding box center [440, 553] width 27 height 14
click at [511, 611] on td "{'Name': '[PERSON_NAME]'}" at bounding box center [509, 616] width 162 height 35
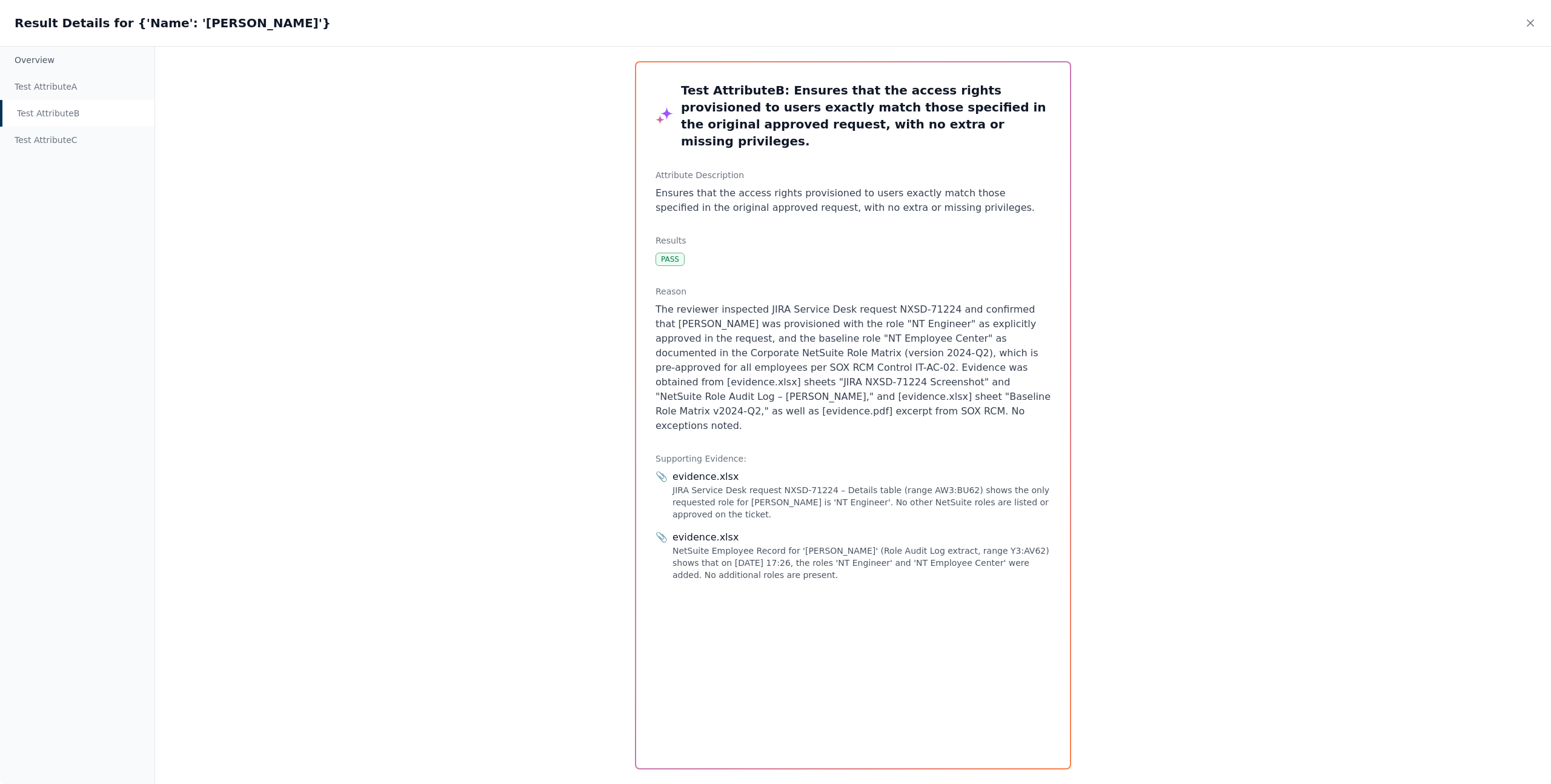
click at [84, 118] on div "Test Attribute B" at bounding box center [77, 113] width 155 height 27
click at [1076, 262] on div "Test Attribute B : Ensures that the access rights provisioned to users exactly …" at bounding box center [853, 415] width 465 height 737
click at [1523, 25] on div "Result Details for {'Name': '[PERSON_NAME]'}" at bounding box center [775, 23] width 1551 height 46
click at [1537, 25] on div "Result Details for {'Name': '[PERSON_NAME]'}" at bounding box center [775, 23] width 1551 height 46
click at [1530, 22] on icon at bounding box center [1530, 23] width 6 height 6
